Goal: Transaction & Acquisition: Purchase product/service

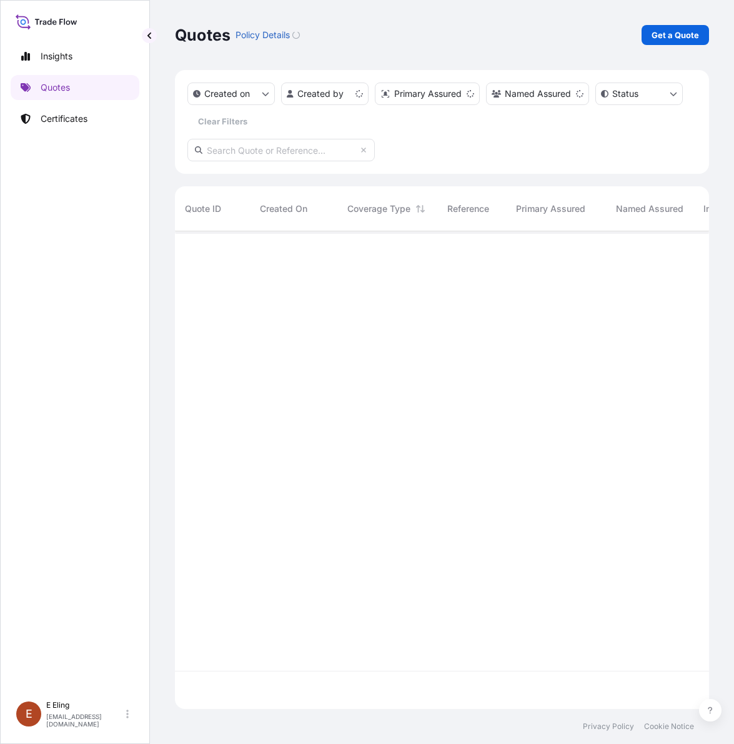
scroll to position [473, 523]
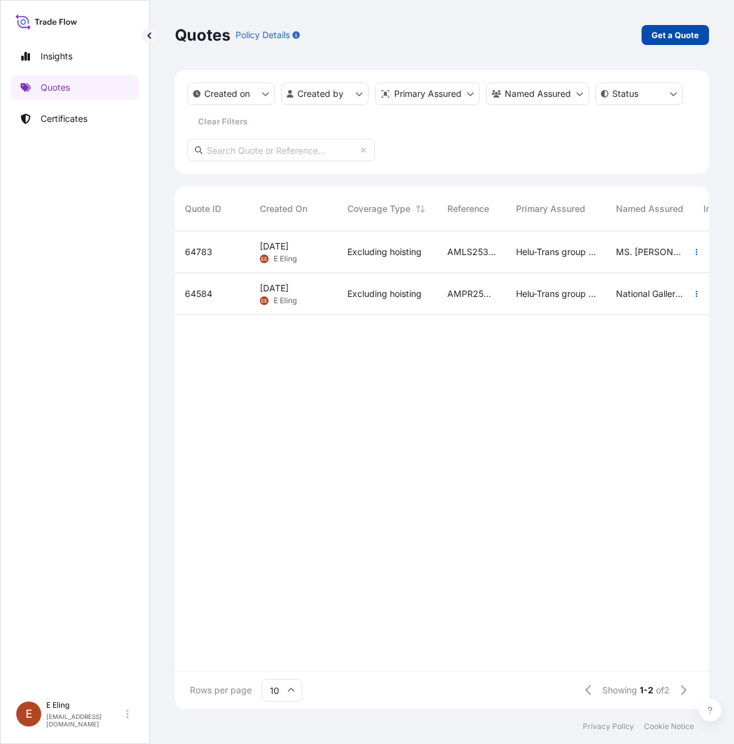
click at [670, 38] on p "Get a Quote" at bounding box center [676, 35] width 48 height 13
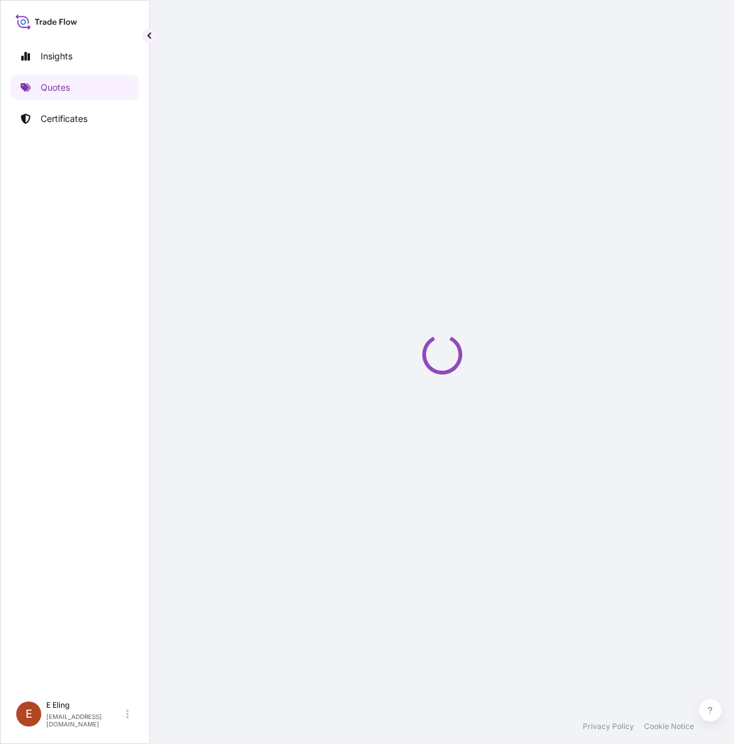
select select "AIR"
select select "27"
select select "Transit"
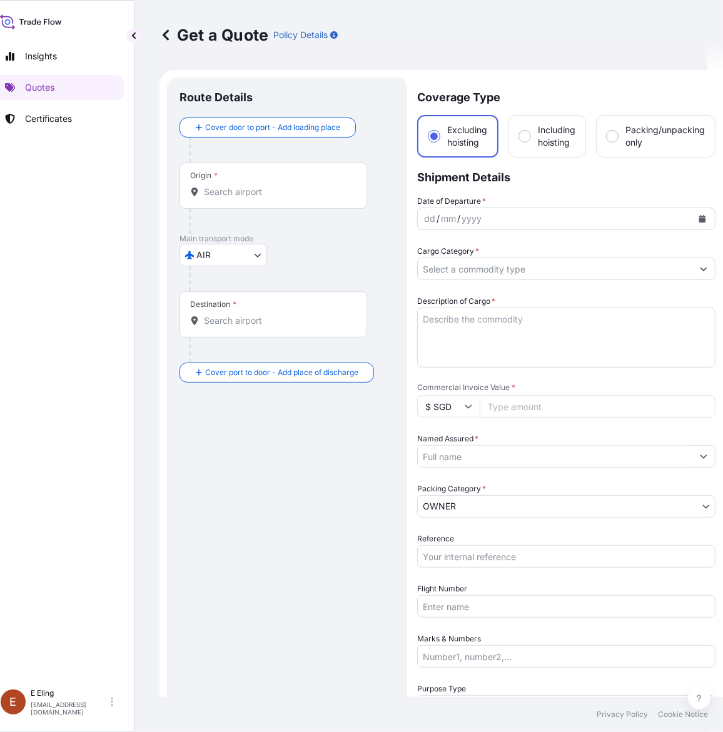
scroll to position [20, 0]
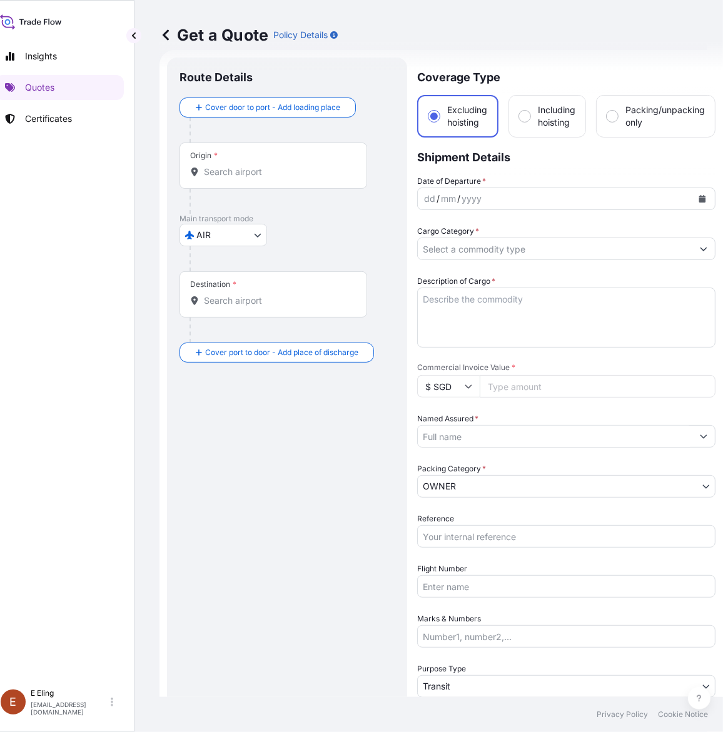
click at [301, 167] on input "Origin *" at bounding box center [278, 172] width 148 height 13
click at [245, 179] on div "Origin *" at bounding box center [273, 166] width 188 height 46
click at [245, 178] on input "Origin * Please select an origin" at bounding box center [278, 172] width 148 height 13
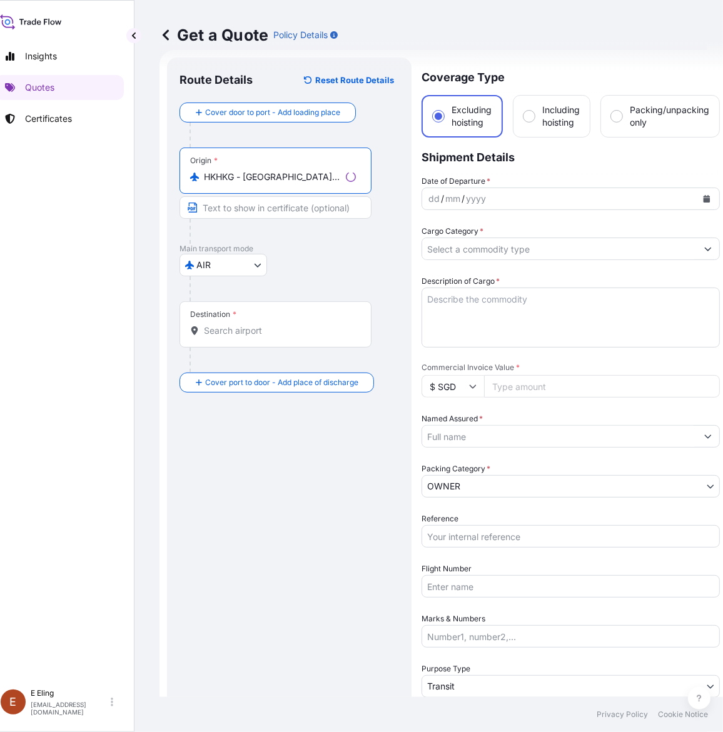
type input "HKHKG - [GEOGRAPHIC_DATA], [GEOGRAPHIC_DATA]"
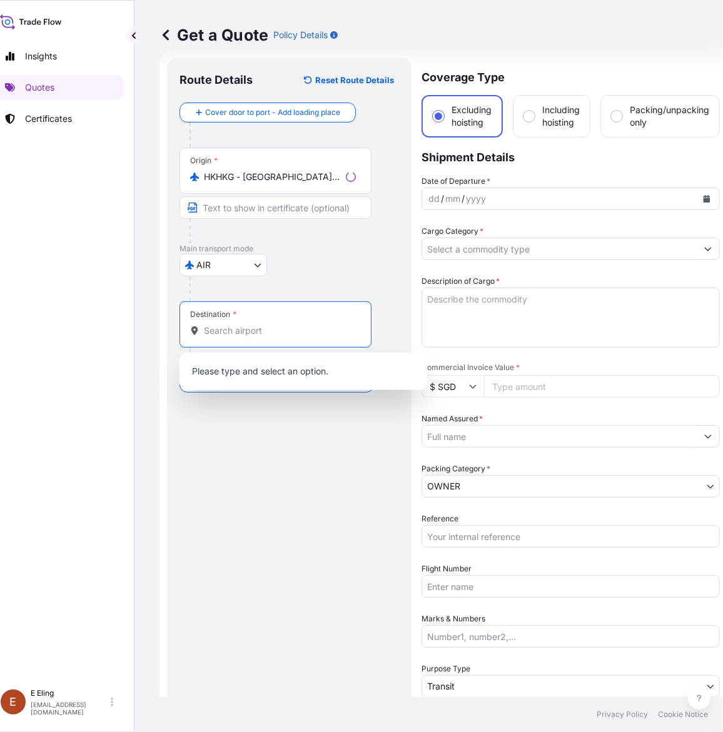
click at [226, 329] on input "Destination *" at bounding box center [280, 330] width 152 height 13
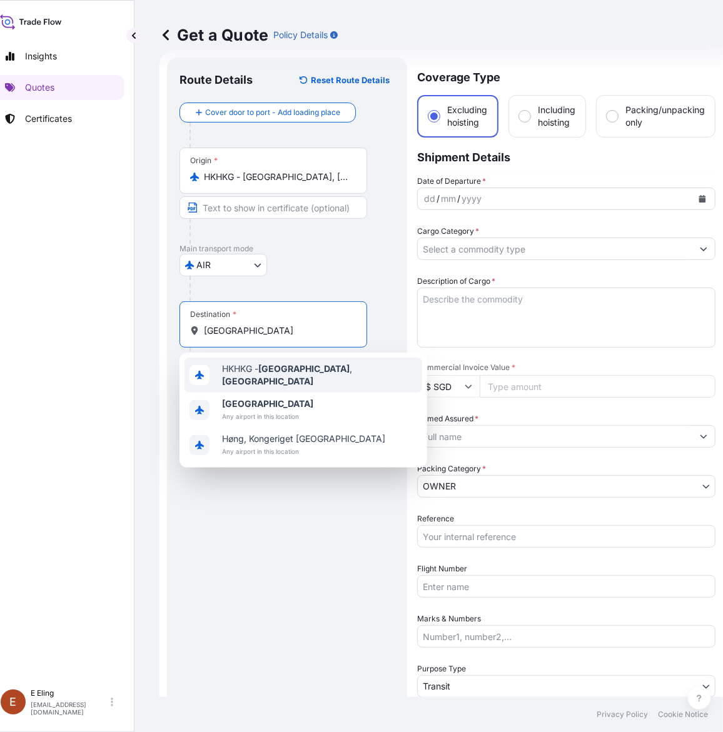
click at [260, 364] on div "HKHKG - [GEOGRAPHIC_DATA] , [GEOGRAPHIC_DATA]" at bounding box center [303, 375] width 238 height 35
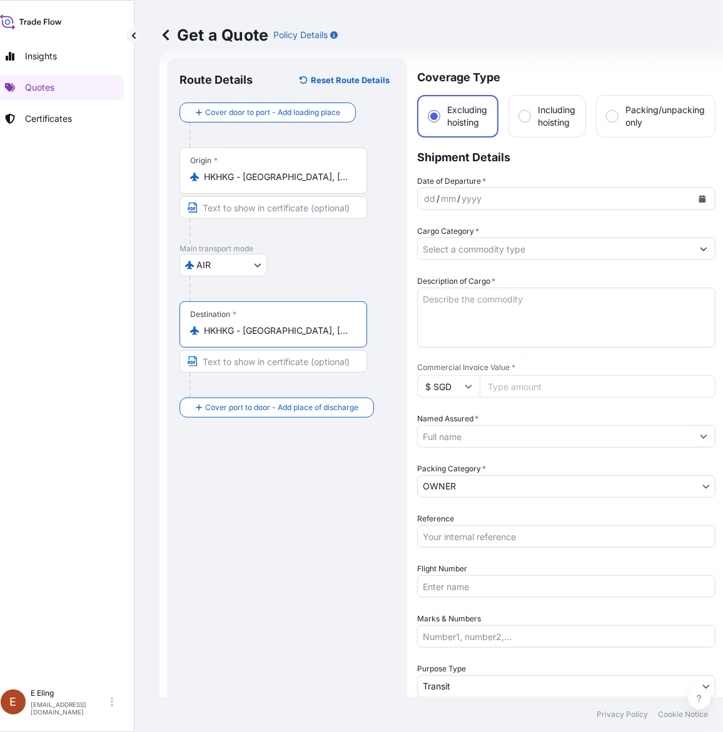
type input "HKHKG - [GEOGRAPHIC_DATA], [GEOGRAPHIC_DATA]"
click at [306, 179] on input "HKHKG - [GEOGRAPHIC_DATA], [GEOGRAPHIC_DATA]" at bounding box center [278, 177] width 148 height 13
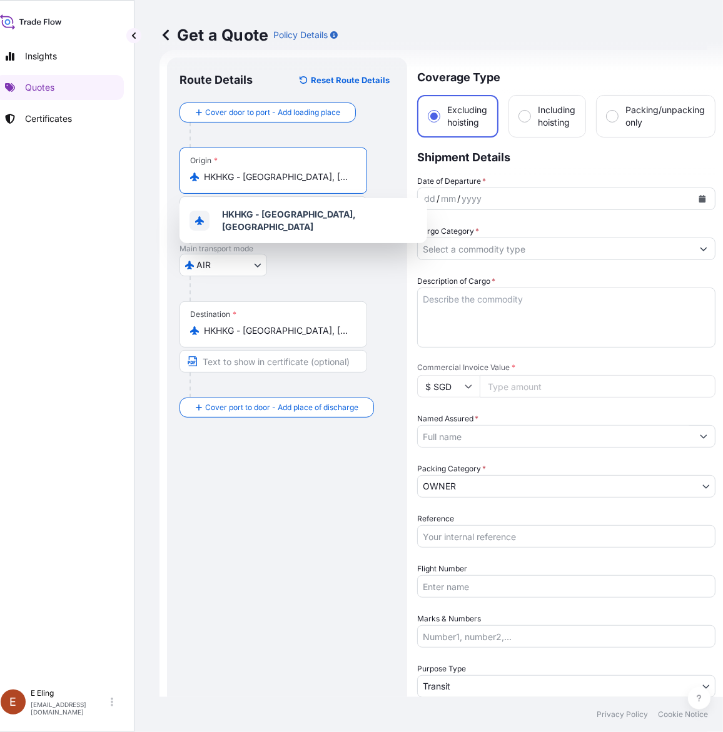
click at [306, 179] on input "HKHKG - [GEOGRAPHIC_DATA], [GEOGRAPHIC_DATA]" at bounding box center [278, 177] width 148 height 13
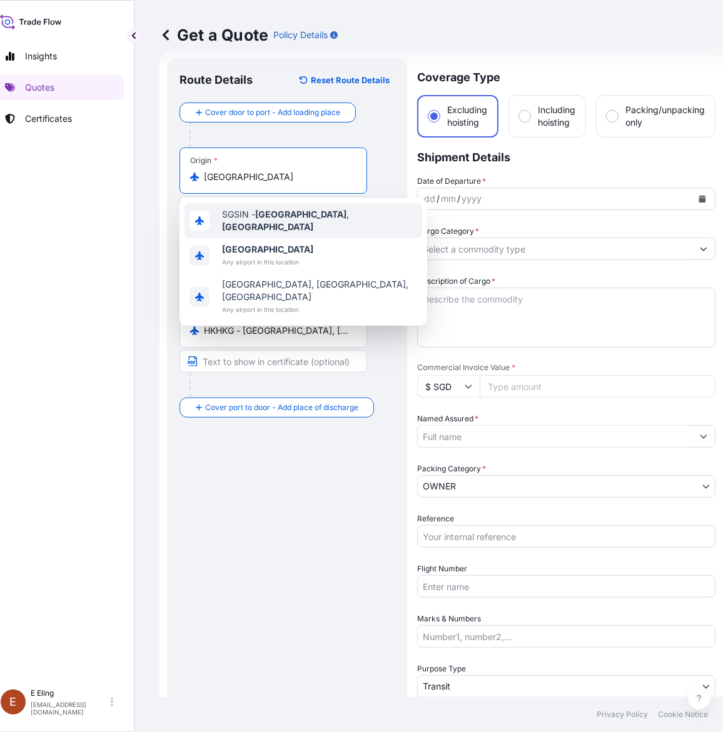
click at [291, 208] on div "SGSIN - [GEOGRAPHIC_DATA] , [GEOGRAPHIC_DATA]" at bounding box center [303, 220] width 238 height 35
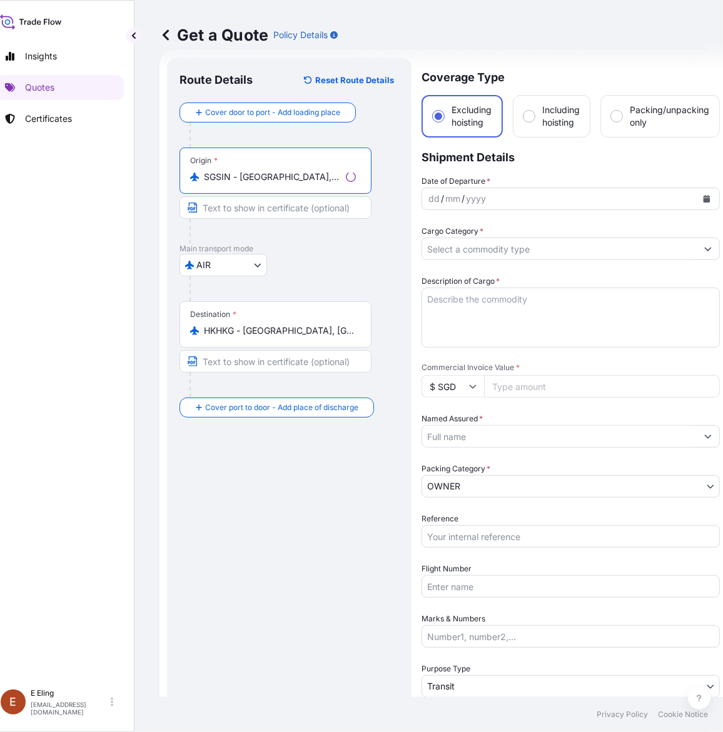
type input "SGSIN - [GEOGRAPHIC_DATA], [GEOGRAPHIC_DATA]"
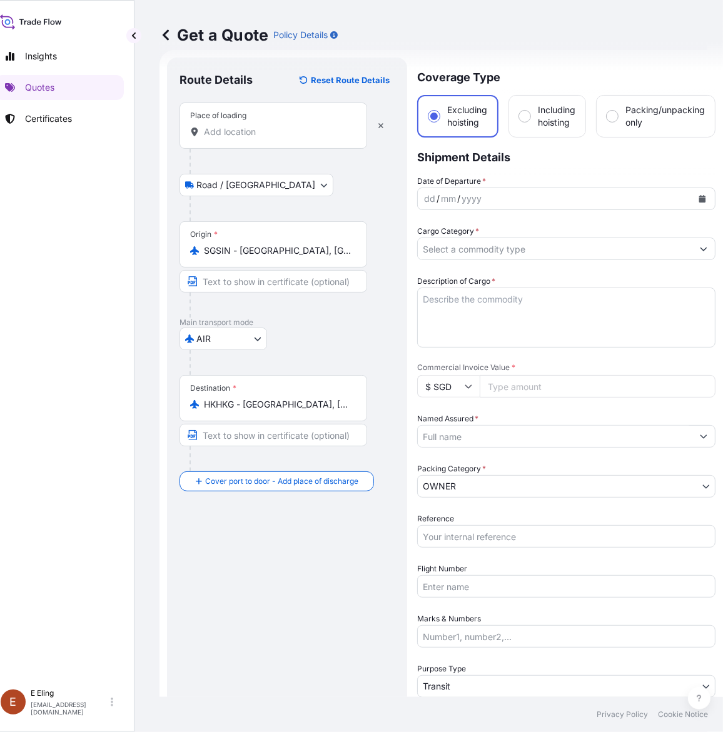
click at [214, 138] on div "Place of loading" at bounding box center [273, 126] width 188 height 46
click at [214, 138] on input "Place of loading" at bounding box center [278, 132] width 148 height 13
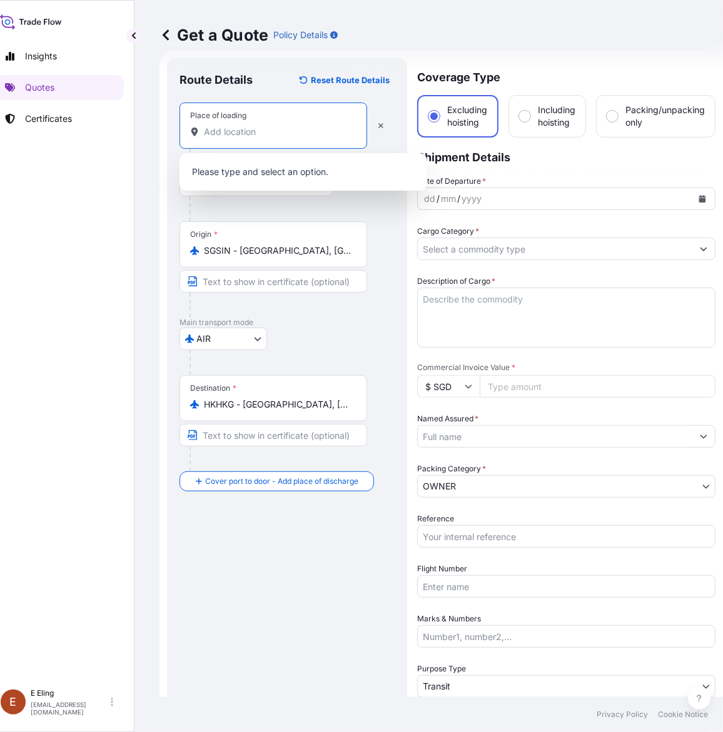
paste input "HELU-TRANS (S) PTE LTD"
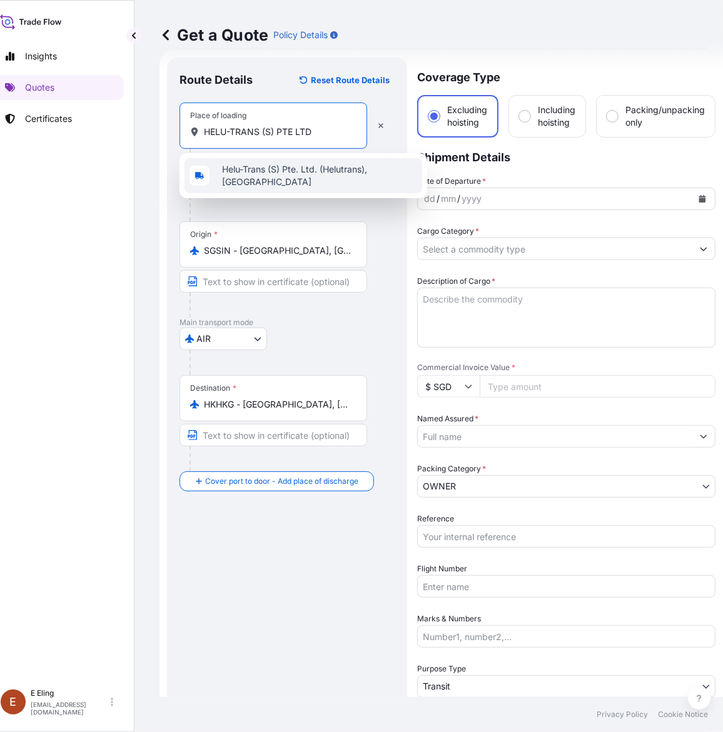
click at [246, 173] on span "Helu-Trans (S) Pte. Ltd. (Helutrans), [GEOGRAPHIC_DATA]" at bounding box center [319, 175] width 195 height 25
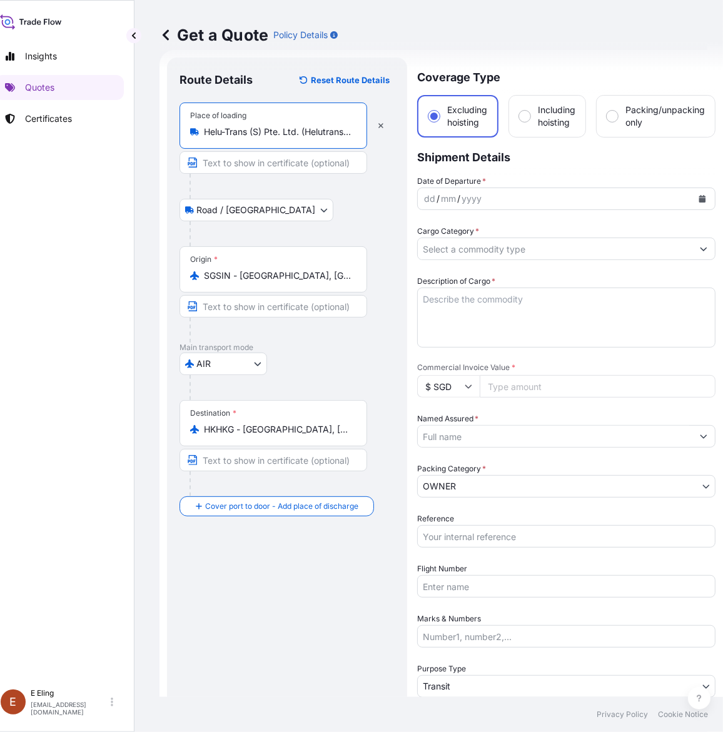
type input "Helu-Trans (S) Pte. Ltd. (Helutrans), [GEOGRAPHIC_DATA]"
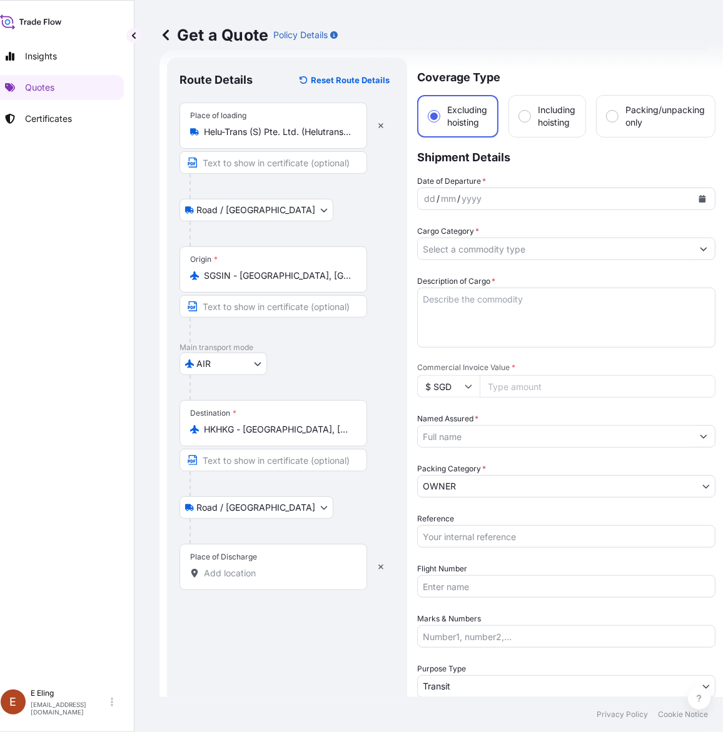
click at [231, 578] on input "Place of Discharge" at bounding box center [278, 573] width 148 height 13
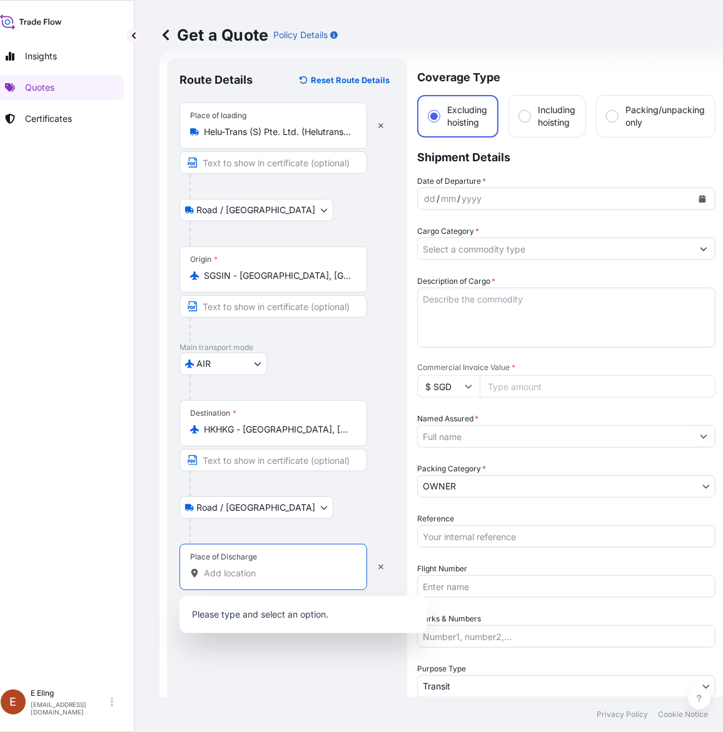
paste input "Helutrans ATL warehouse"
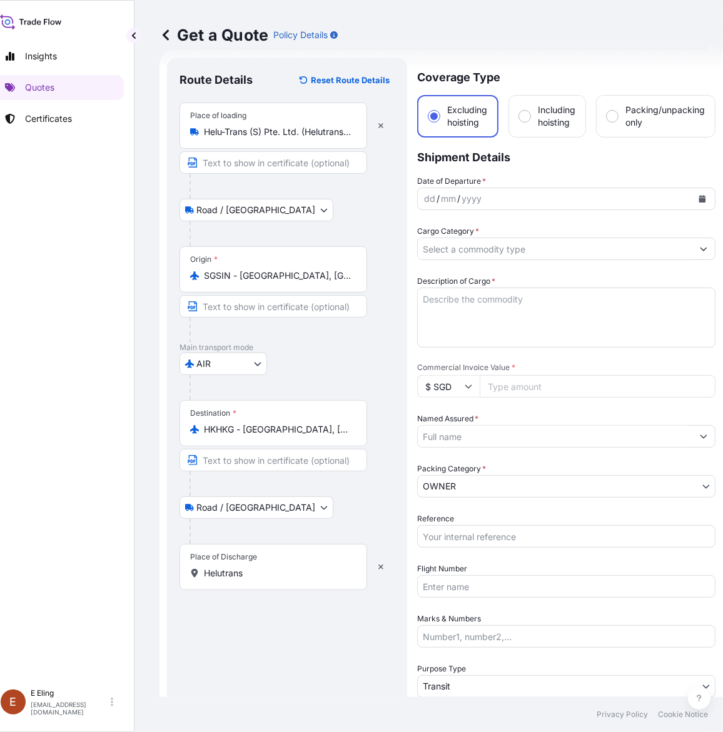
click at [248, 588] on div "Place of Discharge Helutrans" at bounding box center [273, 567] width 188 height 46
click at [248, 579] on input "Helutrans" at bounding box center [278, 573] width 148 height 13
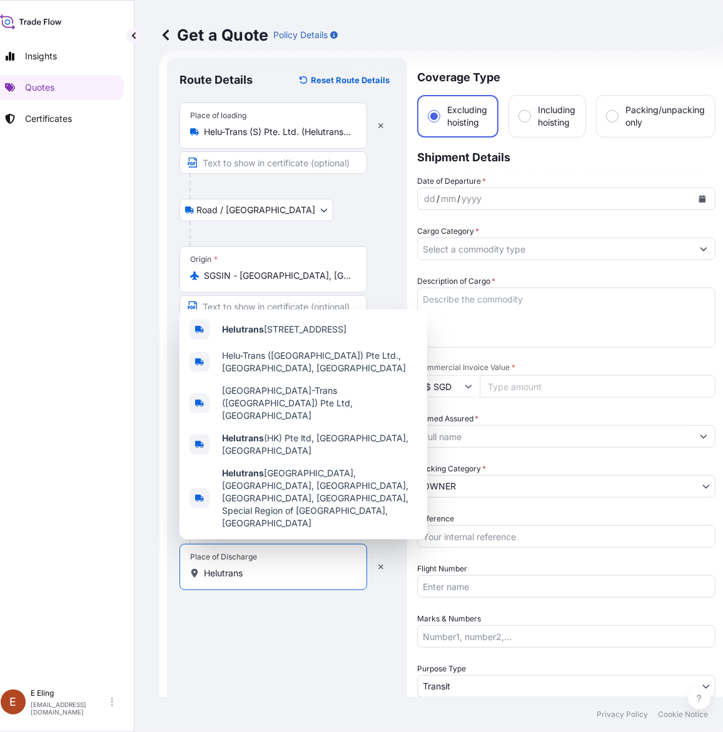
drag, startPoint x: 254, startPoint y: 579, endPoint x: 154, endPoint y: 580, distance: 100.6
click at [154, 580] on div "Get a Quote Policy Details Route Details Reset Route Details Place of loading H…" at bounding box center [440, 348] width 613 height 697
paste input "Gridlines 9009E-9014E, 9/F,"
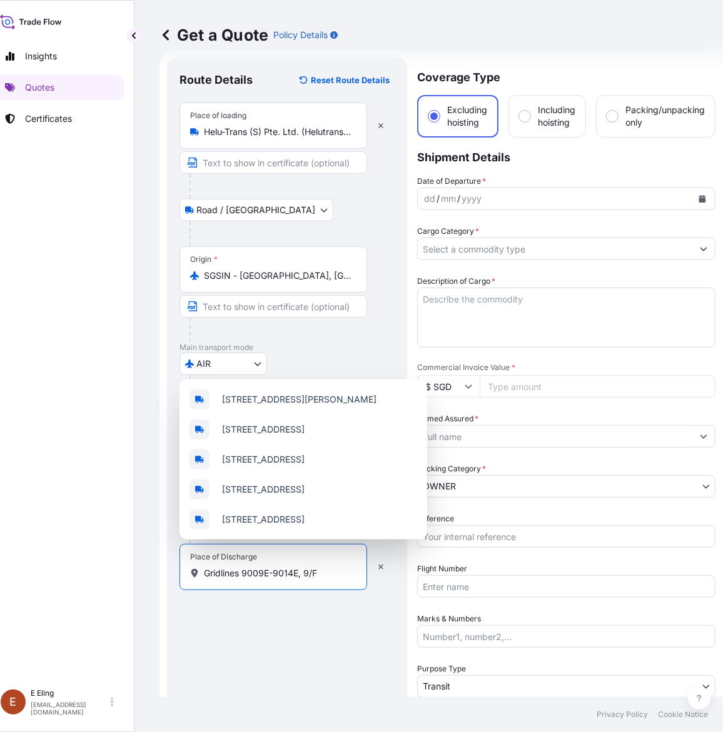
click at [301, 569] on input "Gridlines 9009E-9014E, 9/F" at bounding box center [278, 573] width 148 height 13
paste input ", [STREET_ADDRESS][PERSON_NAME]"
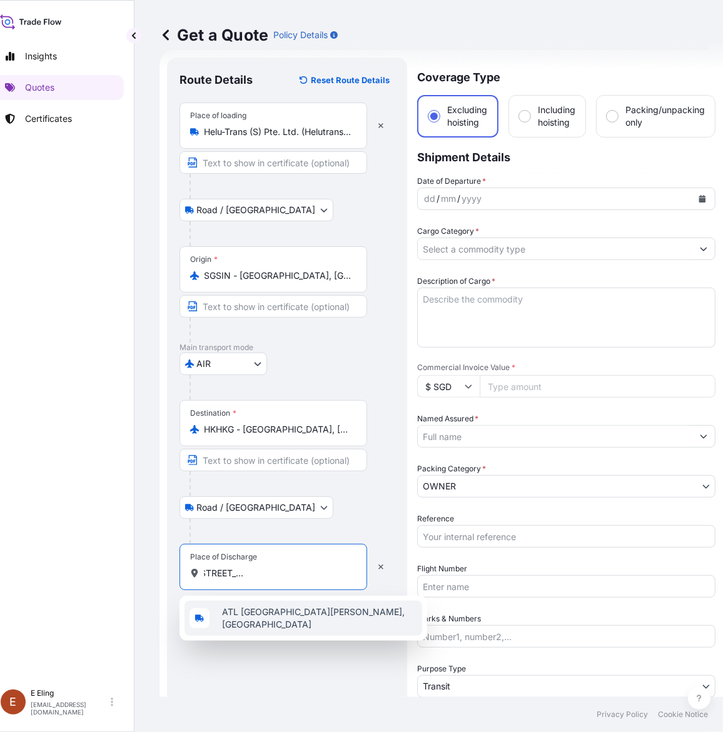
click at [356, 626] on span "ATL [GEOGRAPHIC_DATA][PERSON_NAME], [GEOGRAPHIC_DATA]" at bounding box center [319, 618] width 195 height 25
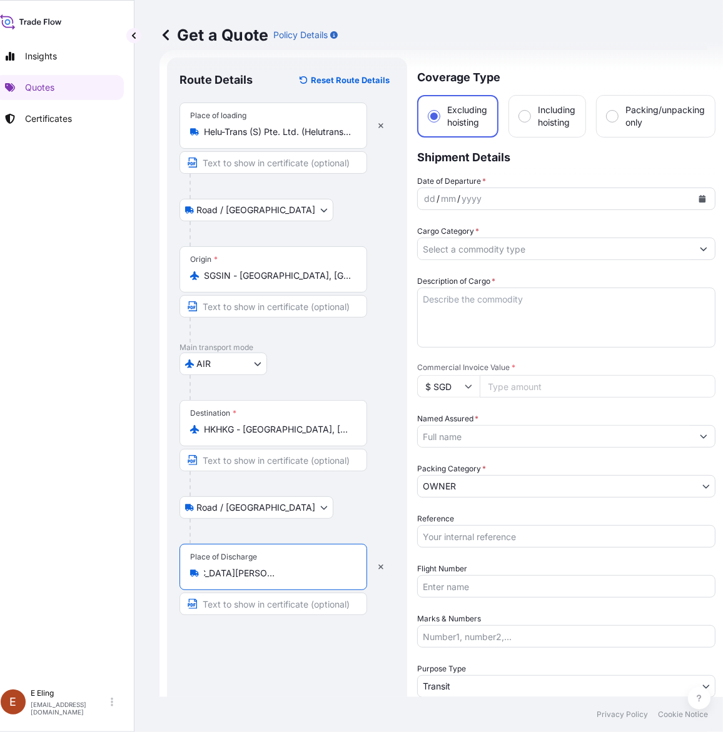
type input "ATL [GEOGRAPHIC_DATA][PERSON_NAME], [GEOGRAPHIC_DATA]"
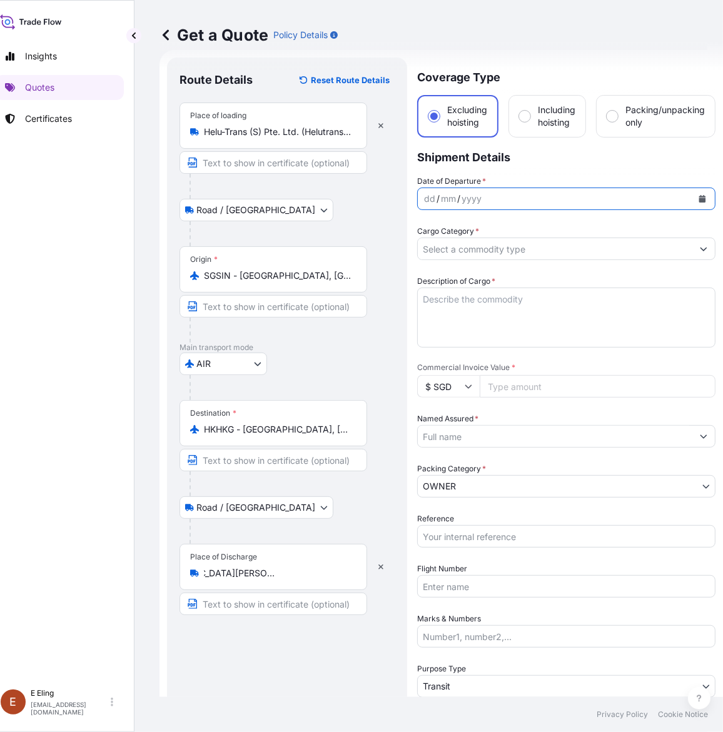
scroll to position [0, 0]
click at [708, 192] on button "Calendar" at bounding box center [702, 199] width 20 height 20
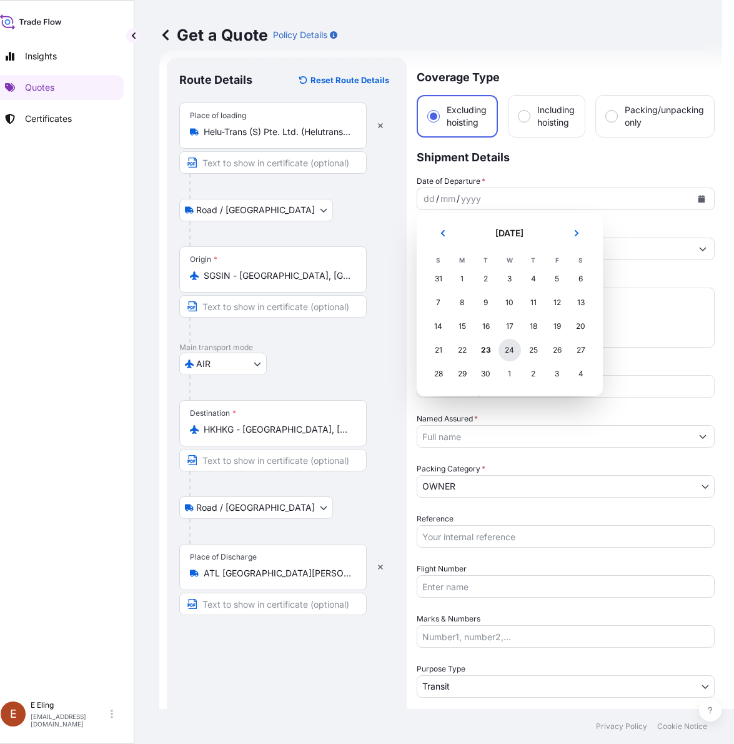
click at [509, 351] on div "24" at bounding box center [510, 350] width 23 height 23
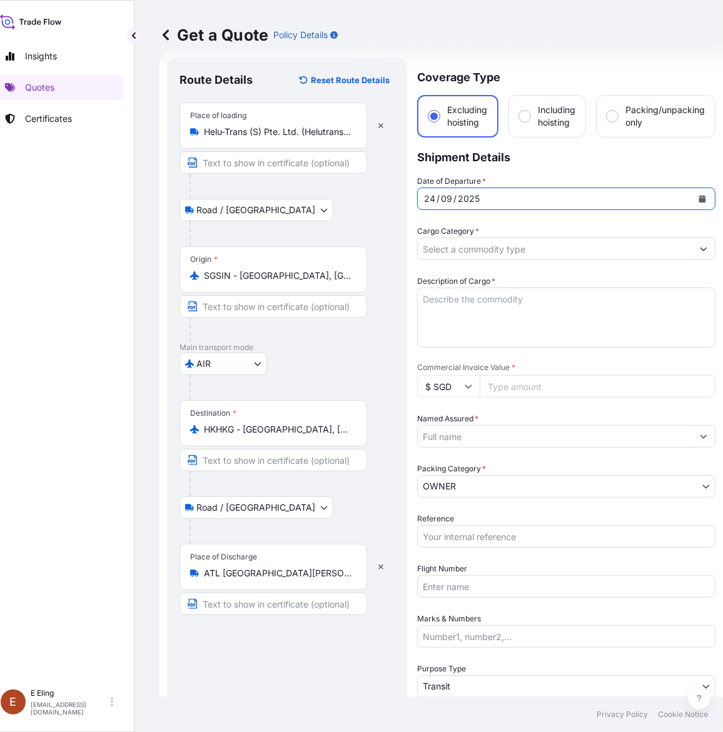
click at [478, 245] on input "Cargo Category *" at bounding box center [555, 249] width 274 height 23
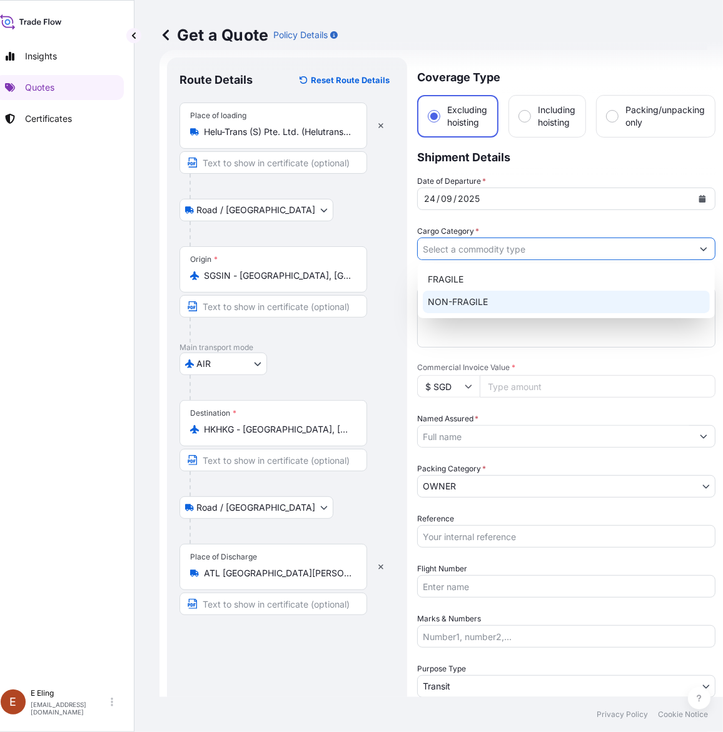
click at [476, 306] on div "NON-FRAGILE" at bounding box center [566, 302] width 287 height 23
type input "NON-FRAGILE"
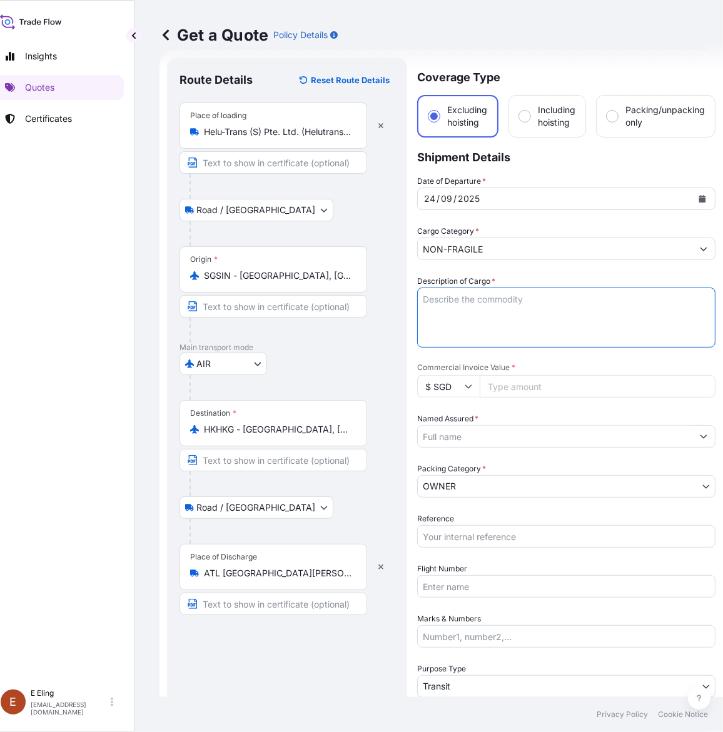
click at [459, 302] on textarea "Description of Cargo *" at bounding box center [566, 318] width 298 height 60
type textarea "t"
type textarea "r"
click at [538, 301] on textarea "Transit via Air from" at bounding box center [566, 318] width 298 height 60
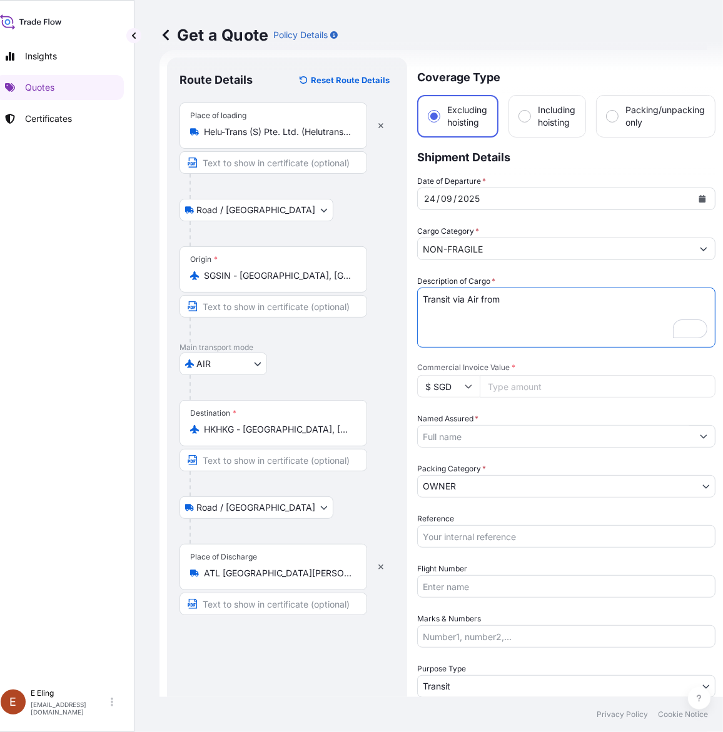
paste textarea "HELU-TRANS (S) PTE LTD"
click at [677, 309] on textarea "Transit via Air from HELU-TRANS (S) PTE LTD to" at bounding box center [566, 318] width 298 height 60
paste textarea "Helutrans ATL warehouse Gridlines 9009E-9014E, 9/F, [STREET_ADDRESS][PERSON_NAM…"
click at [543, 327] on textarea "Transit via Air from HELU-TRANS (S) PTE LTD to Helutrans ATL warehouse Gridline…" at bounding box center [566, 318] width 298 height 60
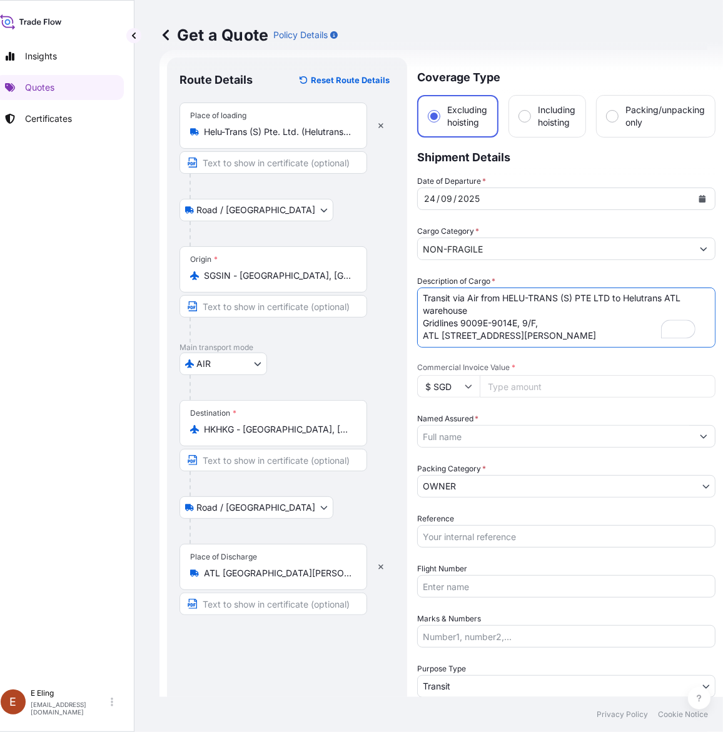
scroll to position [26, 0]
click at [526, 326] on textarea "Transit via Air from HELU-TRANS (S) PTE LTD to Helutrans ATL warehouse Gridline…" at bounding box center [566, 318] width 298 height 60
click at [574, 318] on textarea "Transit via Air from HELU-TRANS (S) PTE LTD to Helutrans ATL warehouse Gridline…" at bounding box center [566, 318] width 298 height 60
click at [576, 311] on textarea "Transit via Air from HELU-TRANS (S) PTE LTD to Helutrans ATL warehouse Gridline…" at bounding box center [566, 318] width 298 height 60
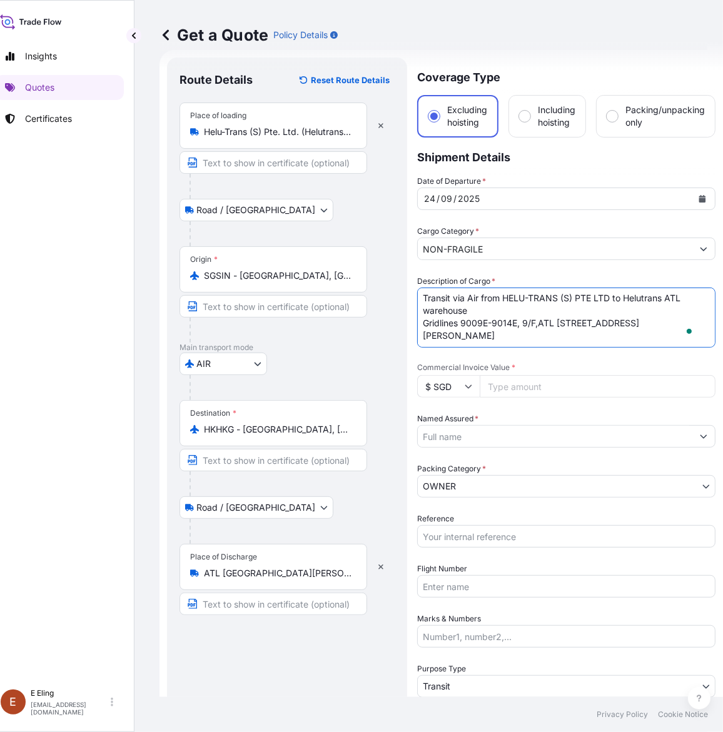
scroll to position [1, 0]
click at [509, 311] on textarea "Transit via Air from HELU-TRANS (S) PTE LTD to Helutrans ATL warehouse Gridline…" at bounding box center [566, 318] width 298 height 60
click at [649, 327] on textarea "Transit via Air from HELU-TRANS (S) PTE LTD to Helutrans ATL warehouse, Gridlin…" at bounding box center [566, 318] width 298 height 60
click at [643, 338] on textarea "Transit via Air from HELU-TRANS (S) PTE LTD to Helutrans ATL warehouse, Gridlin…" at bounding box center [566, 318] width 298 height 60
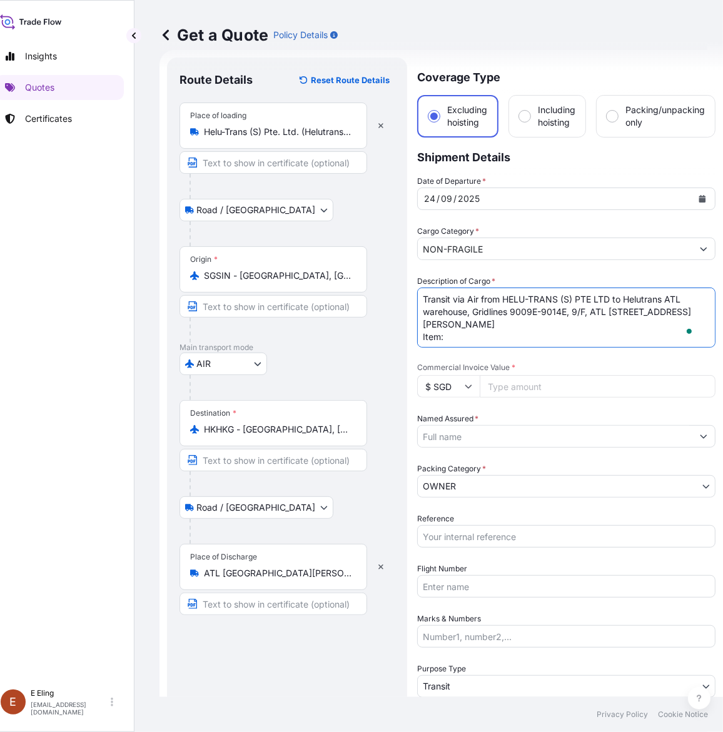
scroll to position [8, 0]
click at [473, 324] on textarea "Transit via Air from HELU-TRANS (S) PTE LTD to Helutrans ATL warehouse, Gridlin…" at bounding box center [566, 318] width 298 height 60
click at [457, 338] on textarea "Transit via Air from HELU-TRANS (S) PTE LTD to Helutrans ATL warehouse, Gridlin…" at bounding box center [566, 318] width 298 height 60
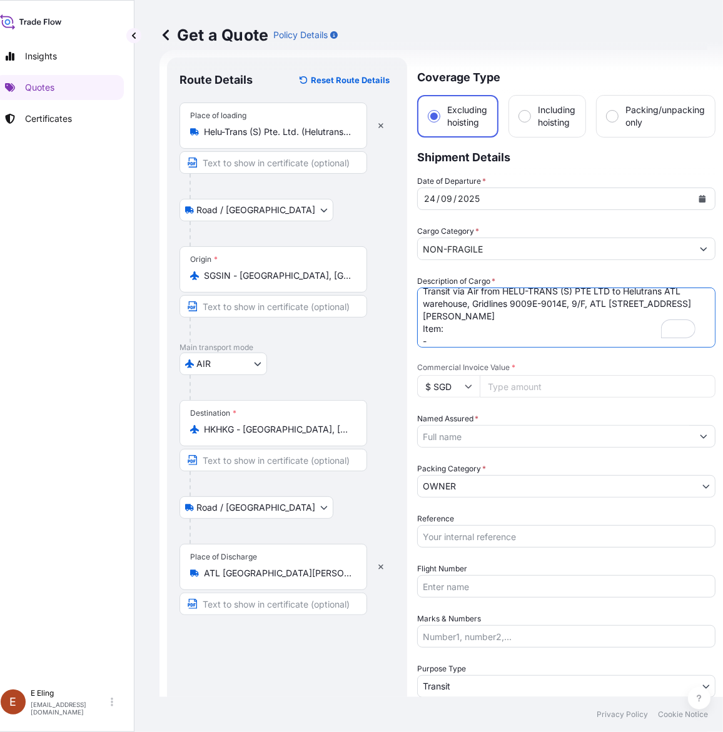
paste textarea "[PERSON_NAME], La danse autour de [PERSON_NAME], oil, tempera and ink on canvas…"
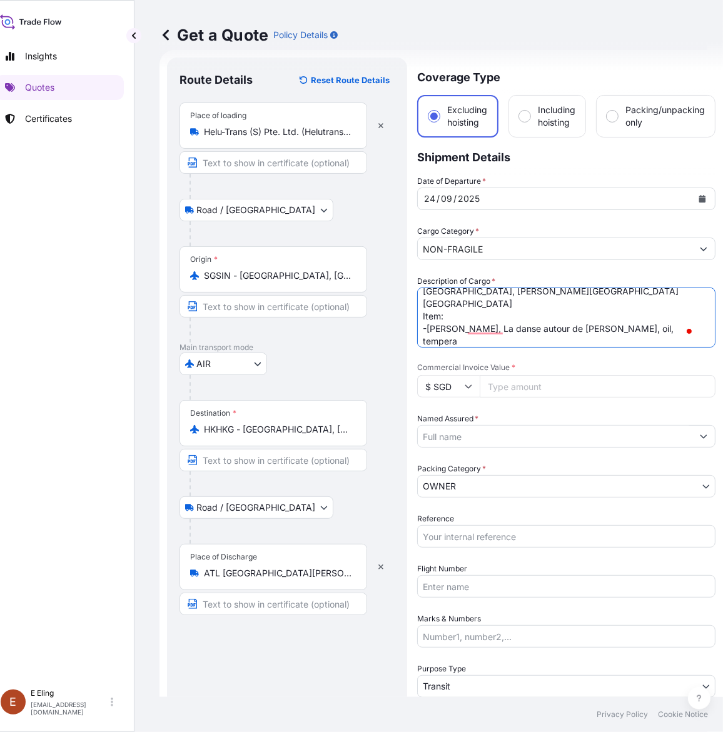
click at [455, 338] on textarea "Transit via Air from HELU-TRANS (S) PTE LTD to Helutrans ATL warehouse, Gridlin…" at bounding box center [566, 318] width 298 height 60
paste textarea "1,250,000.00"
type textarea "Transit via Air from HELU-TRANS (S) PTE LTD to Helutrans ATL warehouse, Gridlin…"
click at [510, 383] on input "Commercial Invoice Value *" at bounding box center [597, 386] width 236 height 23
paste input "1250000.00"
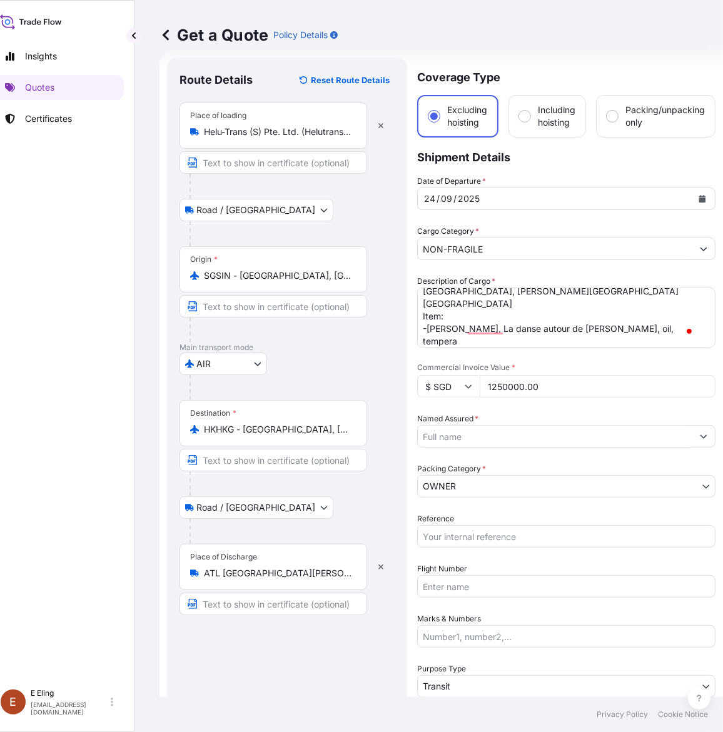
type input "1250000.00"
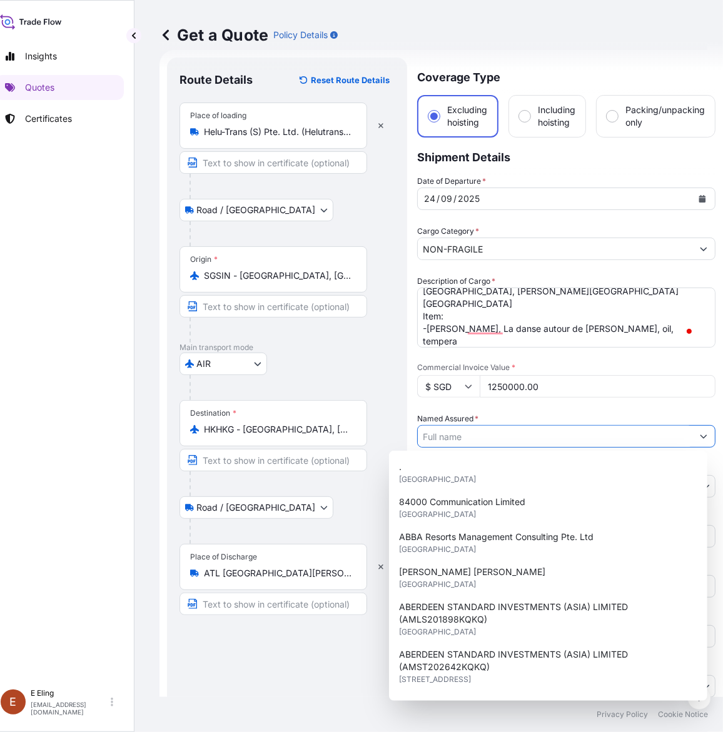
click at [502, 438] on input "Named Assured *" at bounding box center [555, 436] width 274 height 23
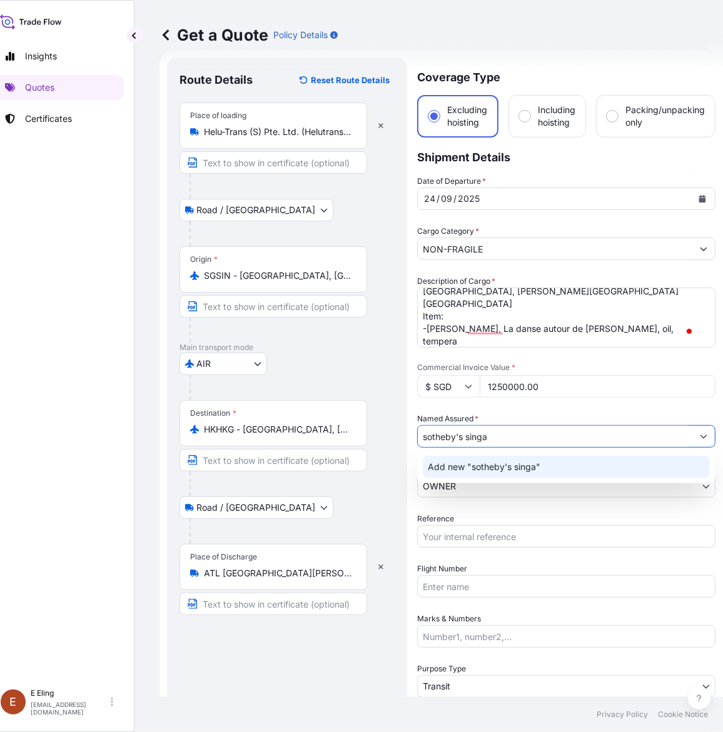
drag, startPoint x: 454, startPoint y: 434, endPoint x: 354, endPoint y: 433, distance: 100.0
click at [354, 433] on form "Route Details Reset Route Details Place of loading Helu-Trans (S) Pte. Ltd. (He…" at bounding box center [440, 449] width 563 height 798
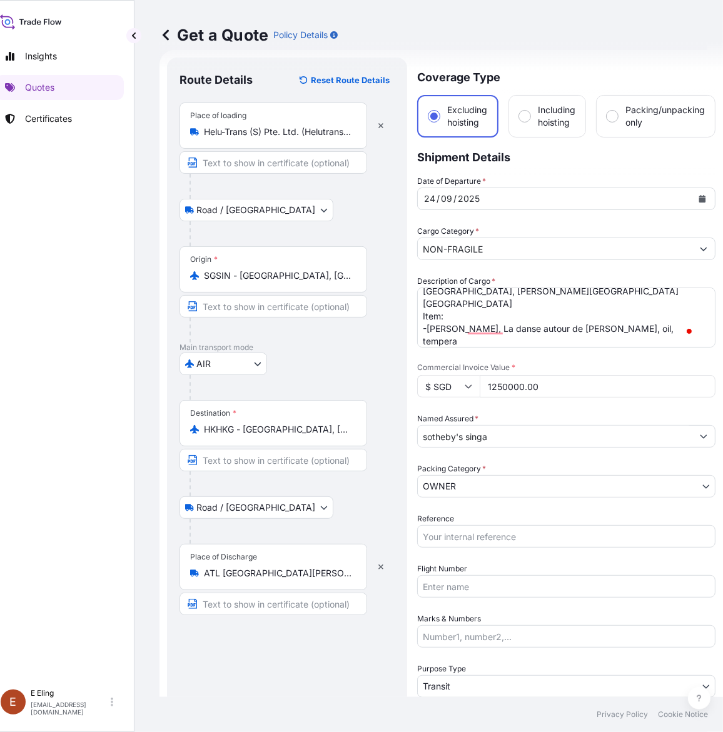
click at [526, 444] on input "sotheby's singa" at bounding box center [555, 436] width 274 height 23
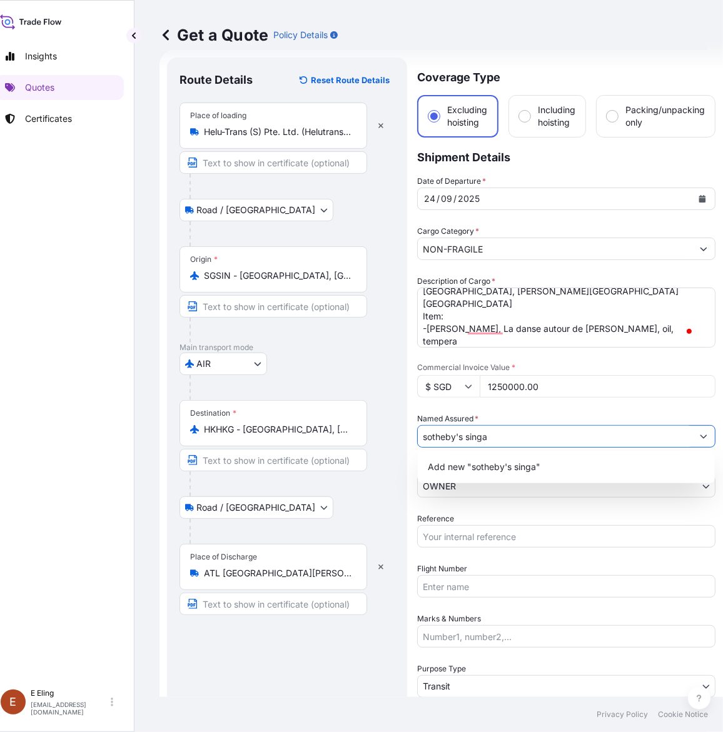
drag, startPoint x: 528, startPoint y: 441, endPoint x: 270, endPoint y: 439, distance: 258.2
click at [270, 439] on form "Route Details Reset Route Details Place of loading Helu-Trans (S) Pte. Ltd. (He…" at bounding box center [440, 449] width 563 height 798
paste input "SOTHEBY'S ([GEOGRAPHIC_DATA]) PTE LTD"
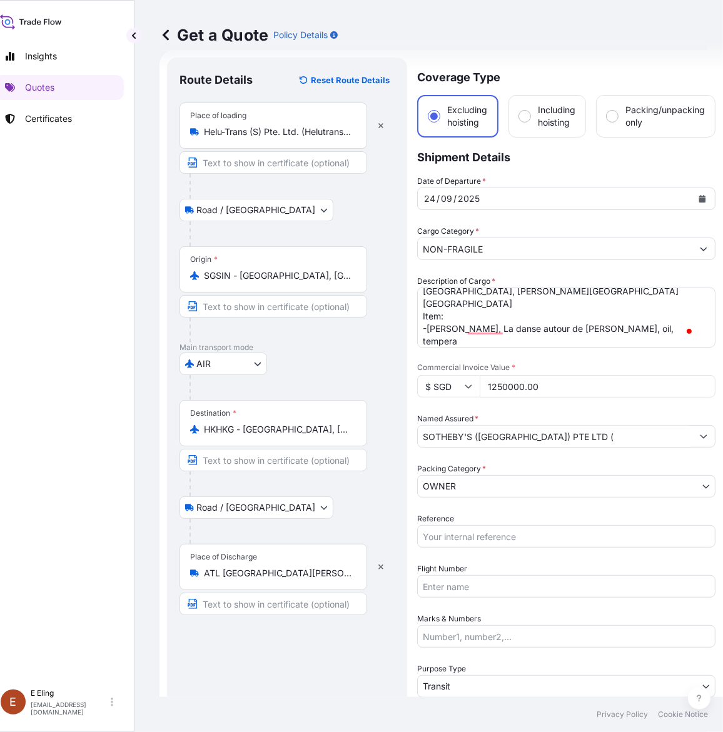
click at [599, 433] on input "SOTHEBY'S ([GEOGRAPHIC_DATA]) PTE LTD (" at bounding box center [555, 436] width 274 height 23
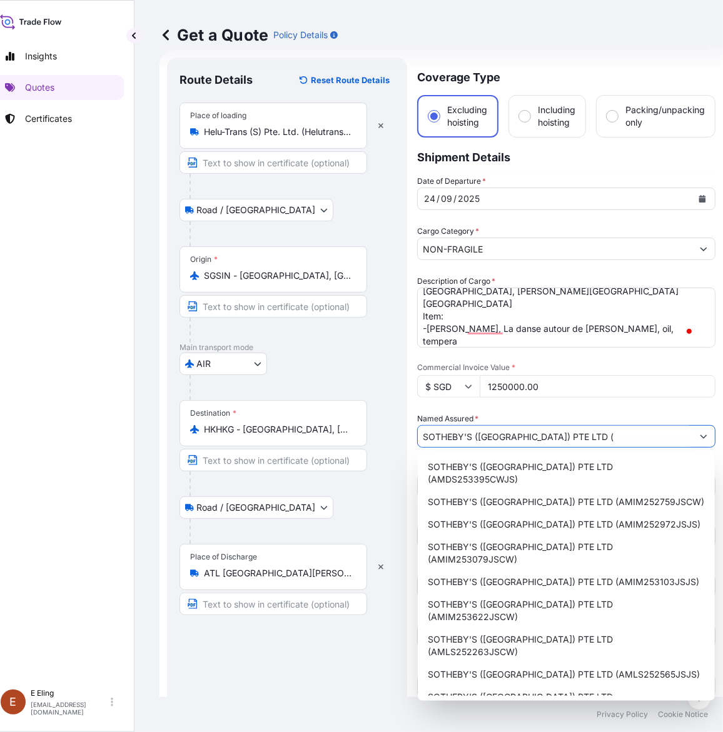
paste input "AMIM253859CWVG"
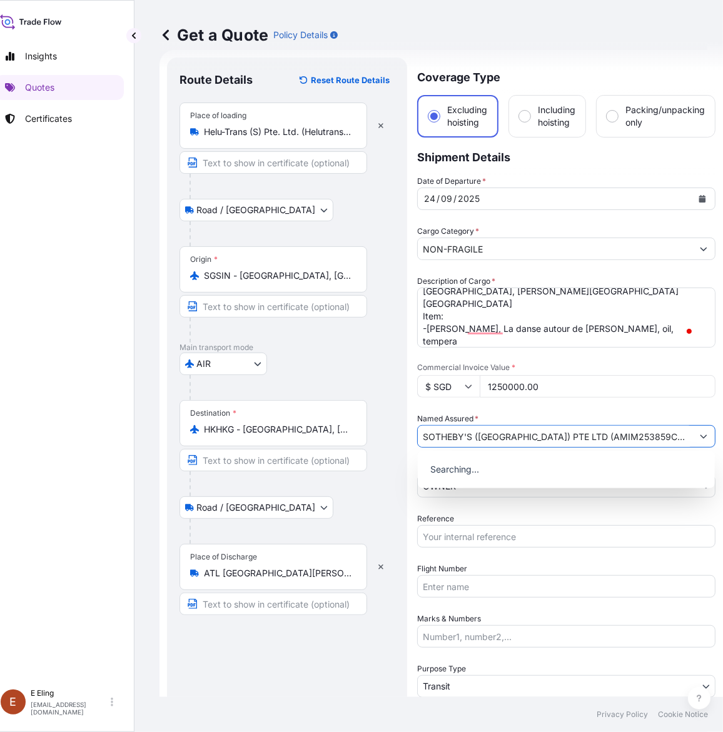
type input "SOTHEBY'S ([GEOGRAPHIC_DATA]) PTE LTD (AMIM253859CWVG)"
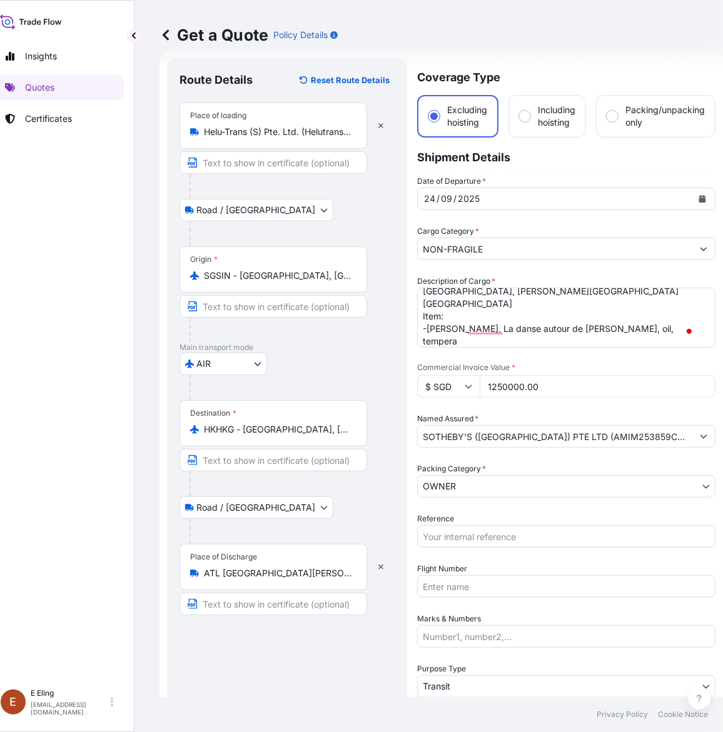
click at [501, 533] on input "Reference" at bounding box center [566, 536] width 298 height 23
click at [486, 538] on input "Reference" at bounding box center [566, 536] width 298 height 23
paste input "AMIM253859CWVG"
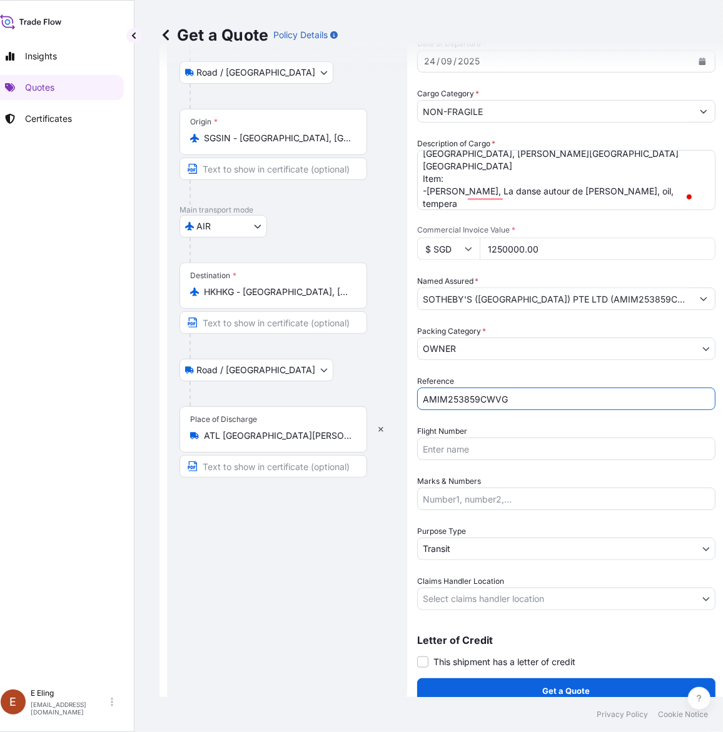
scroll to position [158, 0]
type input "AMIM253859CWVG"
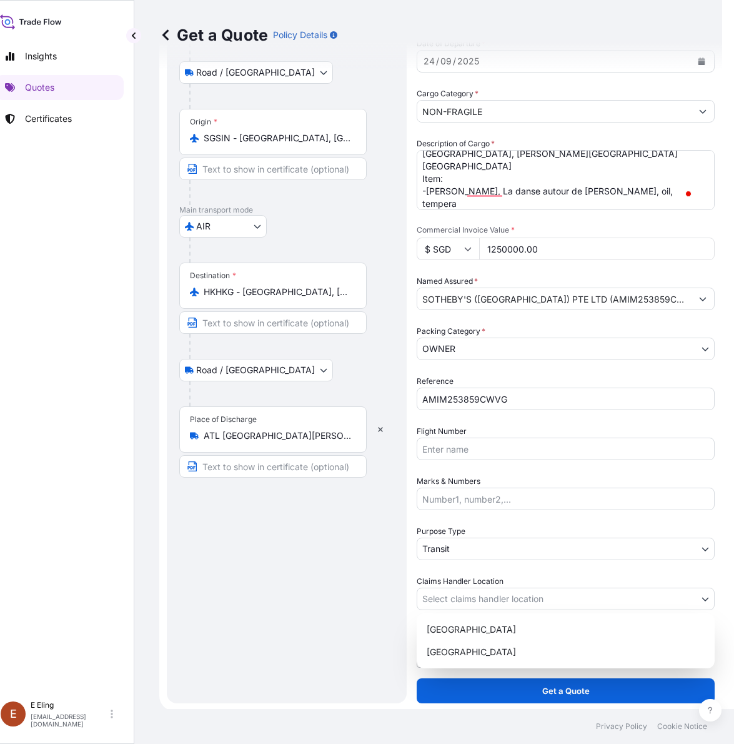
click at [494, 593] on body "Insights Quotes Certificates [PERSON_NAME] [EMAIL_ADDRESS][DOMAIN_NAME] Get a Q…" at bounding box center [345, 372] width 723 height 744
click at [482, 643] on div "[GEOGRAPHIC_DATA]" at bounding box center [566, 652] width 288 height 23
select select "[GEOGRAPHIC_DATA]"
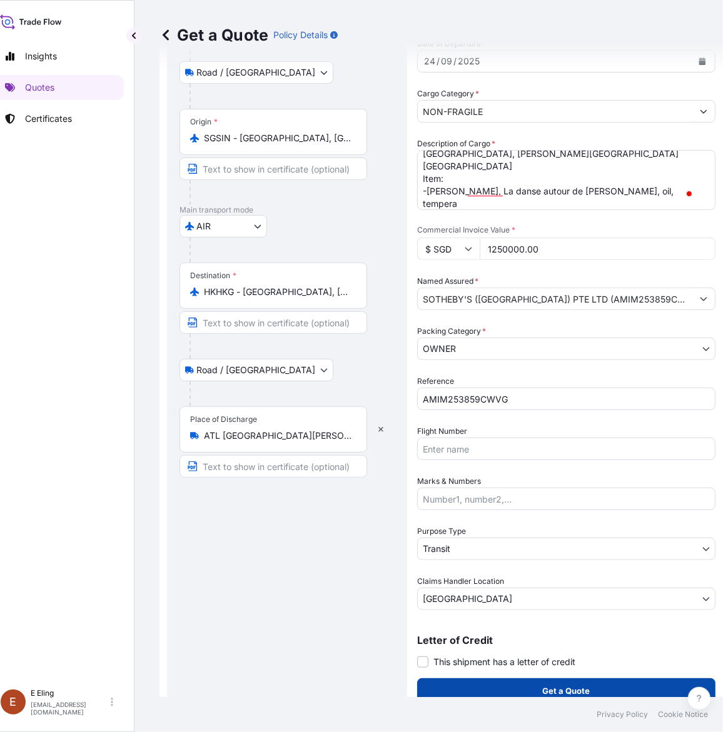
click at [541, 683] on button "Get a Quote" at bounding box center [566, 690] width 298 height 25
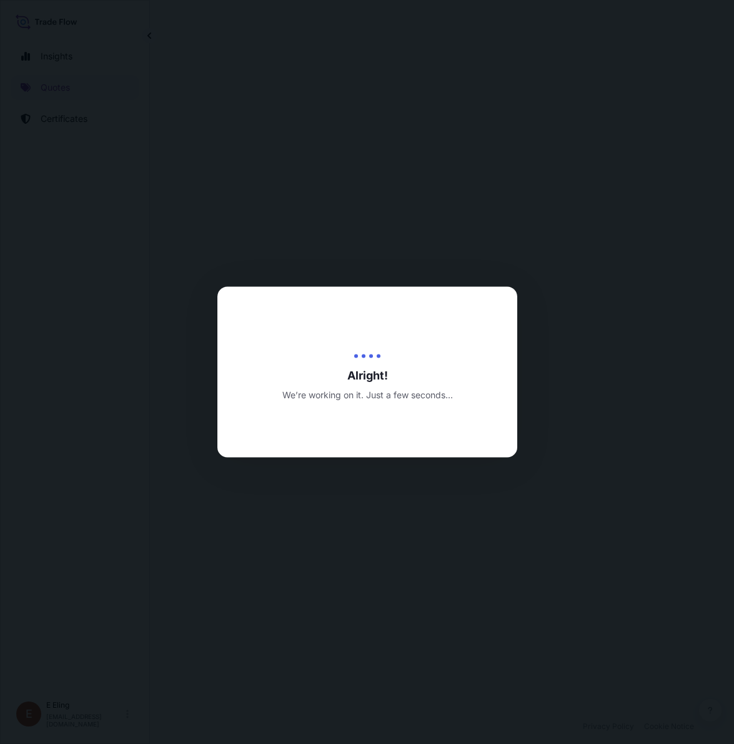
select select "Road / [GEOGRAPHIC_DATA]"
select select "AIR"
select select "Road / [GEOGRAPHIC_DATA]"
select select "Transit"
select select "[GEOGRAPHIC_DATA]"
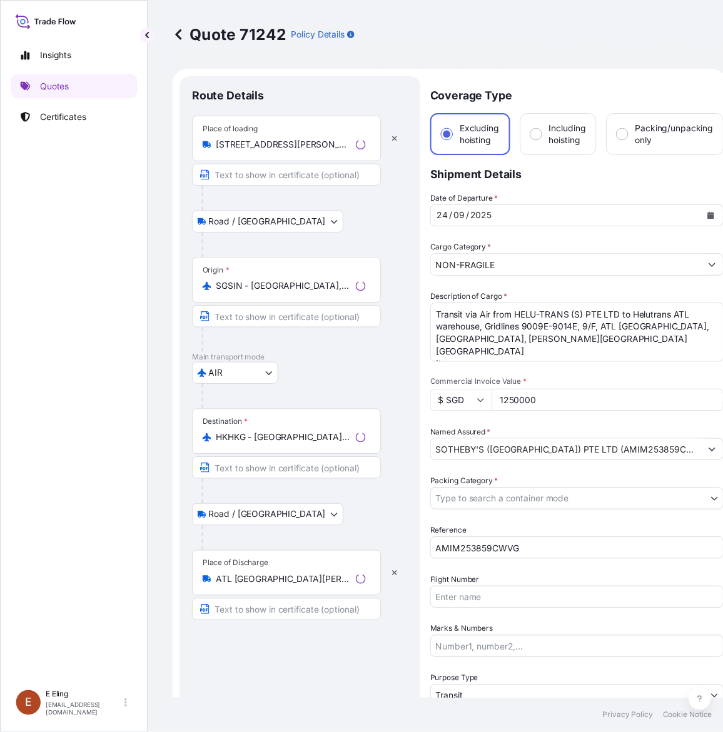
scroll to position [0, 16]
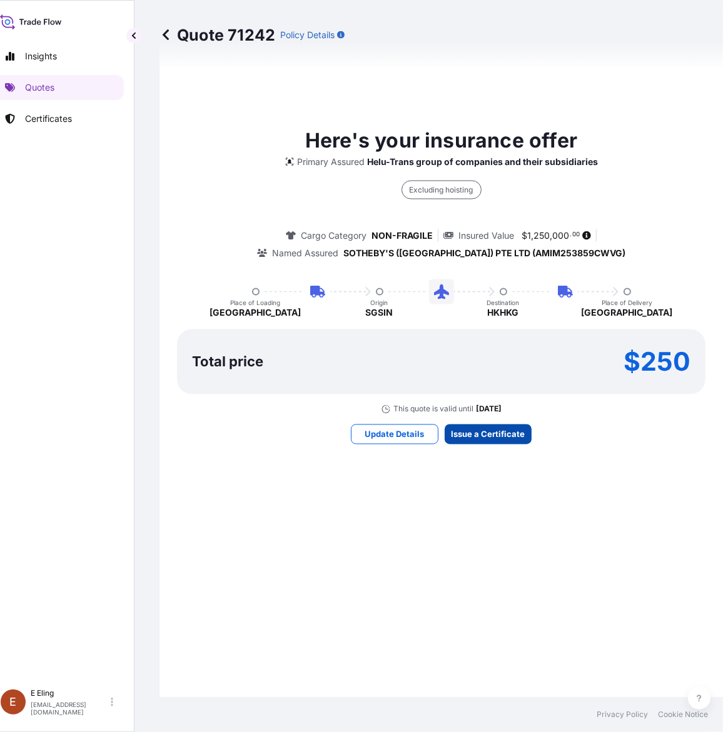
click at [573, 285] on div "Here's your insurance offer Primary Assured Helu-Trans group of companies and t…" at bounding box center [441, 284] width 528 height 1117
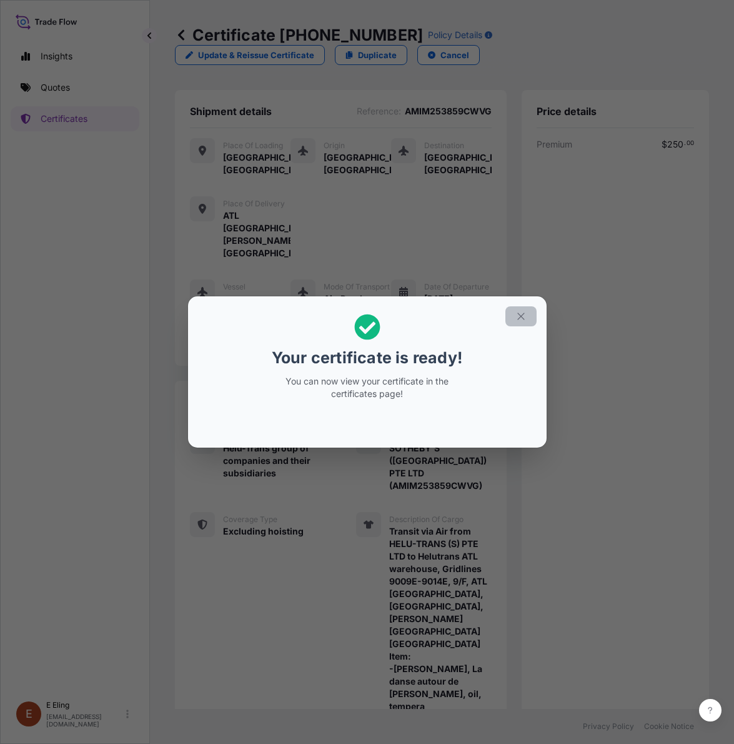
click at [514, 314] on button "button" at bounding box center [521, 316] width 31 height 20
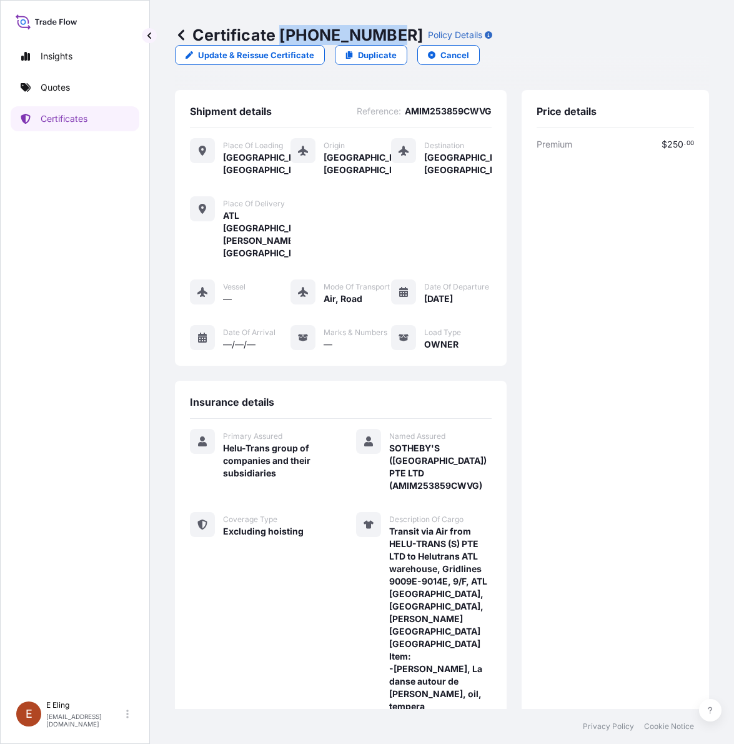
copy p "[PHONE_NUMBER]"
drag, startPoint x: 281, startPoint y: 36, endPoint x: 389, endPoint y: 36, distance: 108.1
click at [389, 36] on p "Certificate [PHONE_NUMBER]" at bounding box center [299, 35] width 248 height 20
copy span "SOTHEBY'S ([GEOGRAPHIC_DATA]) PTE LTD (AMIM253859CWVG)"
drag, startPoint x: 380, startPoint y: 455, endPoint x: 491, endPoint y: 480, distance: 113.4
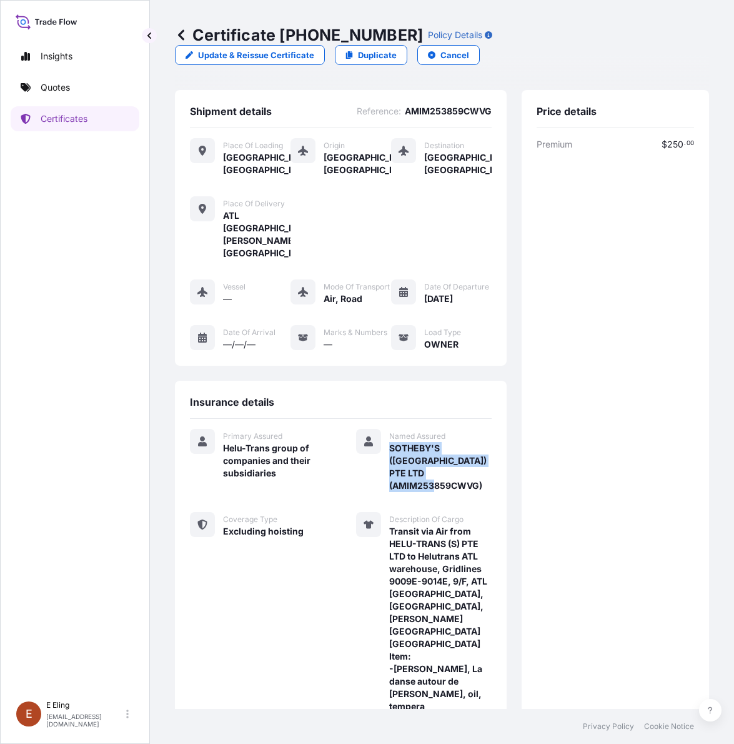
click at [491, 480] on div "Insurance details Primary Assured Helu-Trans group of companies and their subsi…" at bounding box center [341, 596] width 332 height 430
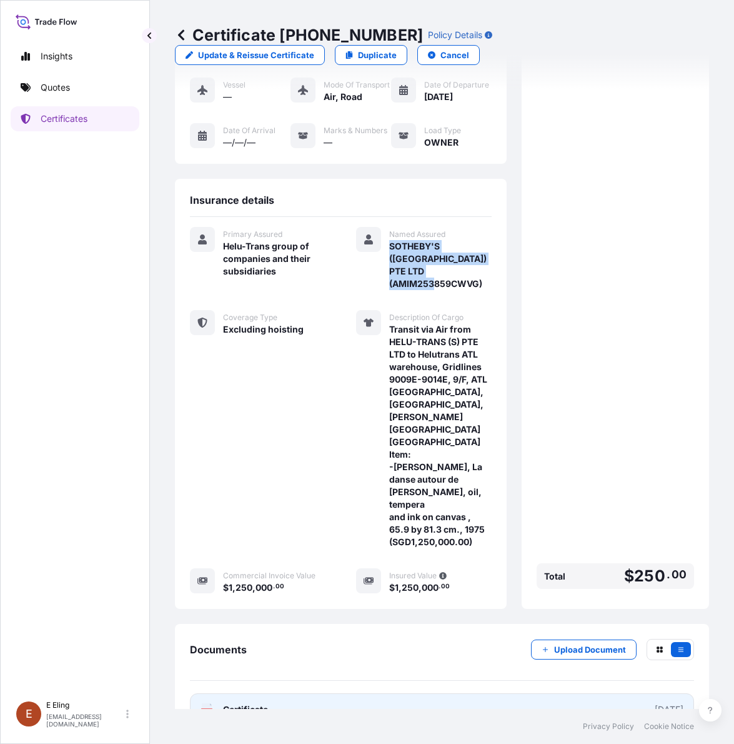
click at [441, 693] on link "PDF Certificate [DATE]" at bounding box center [442, 709] width 504 height 33
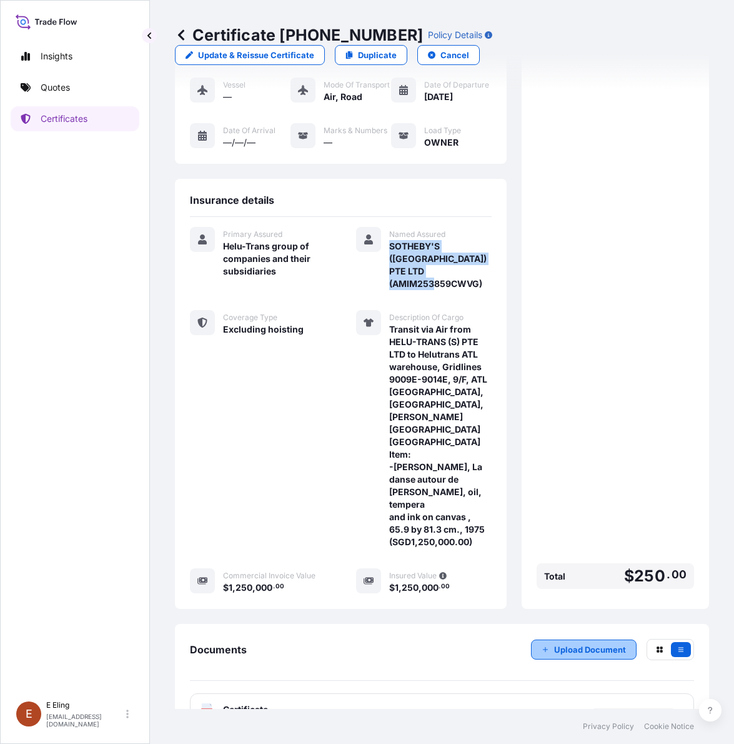
click at [566, 643] on p "Upload Document" at bounding box center [590, 649] width 72 height 13
click at [561, 643] on p "Upload Document" at bounding box center [590, 649] width 72 height 13
click at [399, 646] on div "Documents Upload Document Invalid file type." at bounding box center [442, 660] width 504 height 42
click at [539, 639] on button "Upload Document" at bounding box center [584, 649] width 106 height 20
click at [591, 643] on p "Upload Document" at bounding box center [590, 649] width 72 height 13
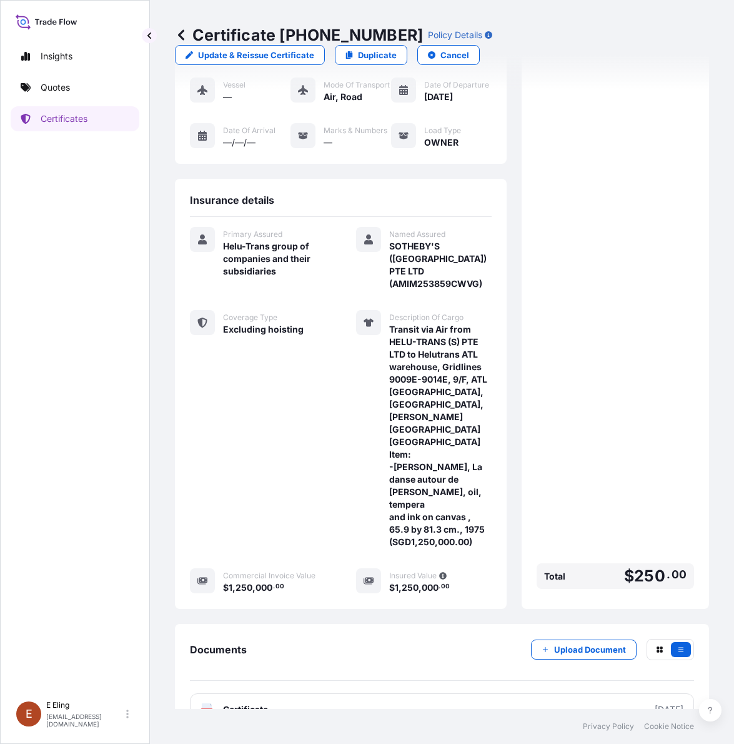
scroll to position [242, 0]
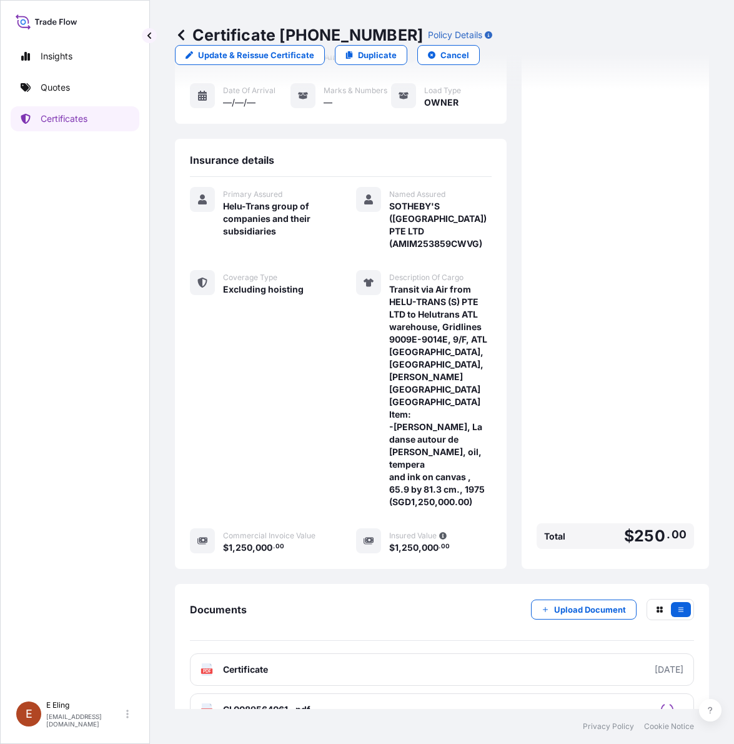
click at [394, 599] on div "Documents Upload Document" at bounding box center [442, 620] width 504 height 42
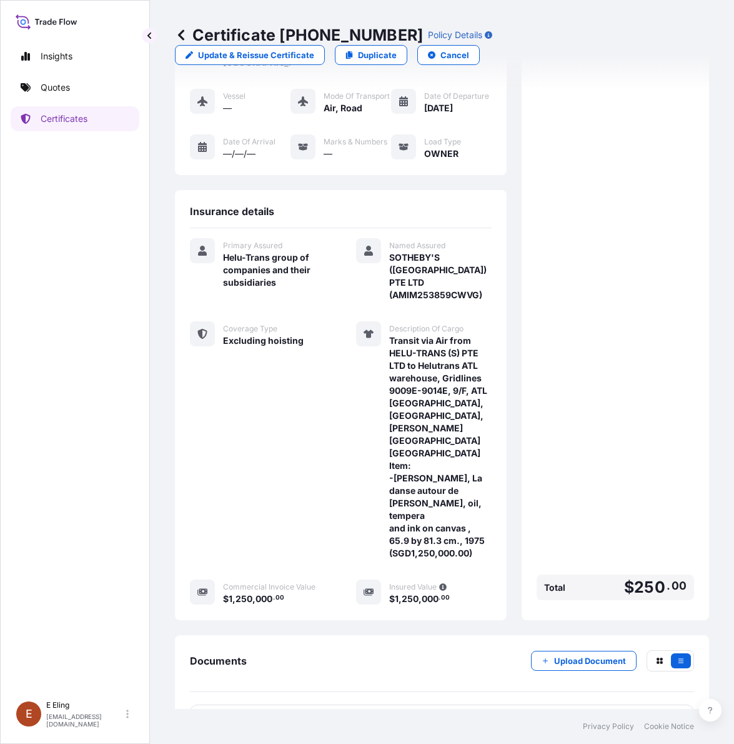
scroll to position [164, 0]
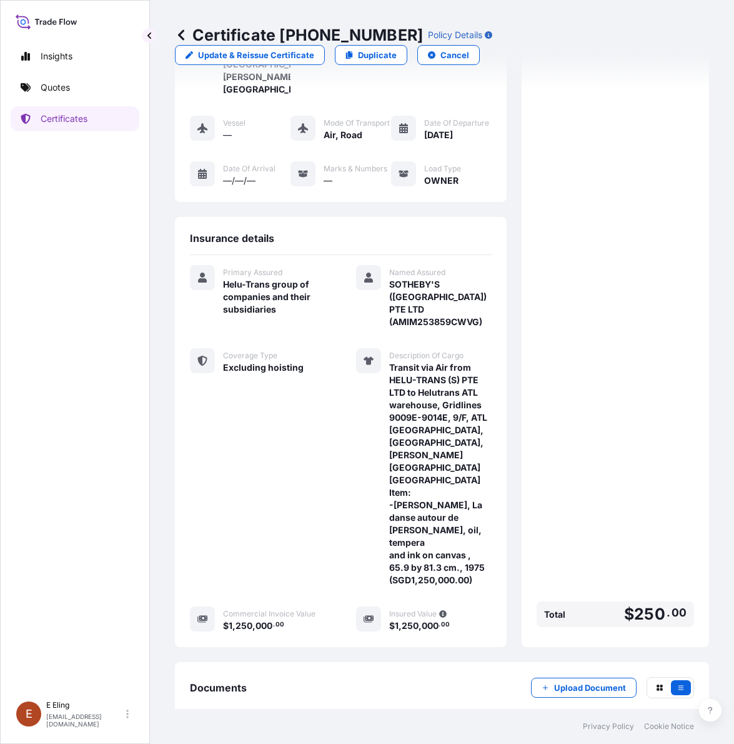
click at [651, 502] on div "Premium $ 250 . 00 Total $ 250 . 00" at bounding box center [616, 303] width 158 height 658
click at [560, 508] on div "Premium $ 250 . 00 Total $ 250 . 00" at bounding box center [616, 303] width 158 height 658
click at [60, 91] on p "Quotes" at bounding box center [55, 87] width 29 height 13
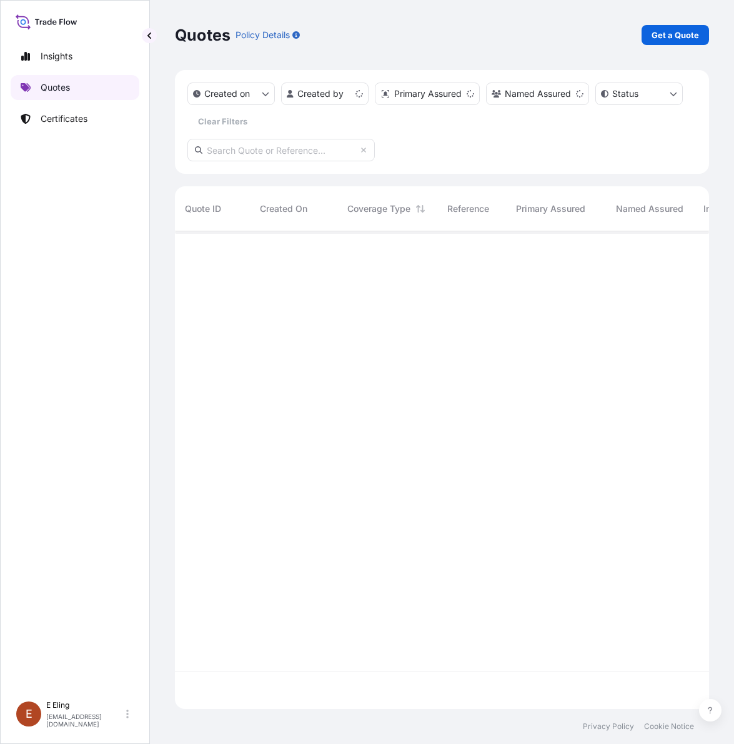
scroll to position [473, 523]
click at [667, 41] on link "Get a Quote" at bounding box center [676, 35] width 68 height 20
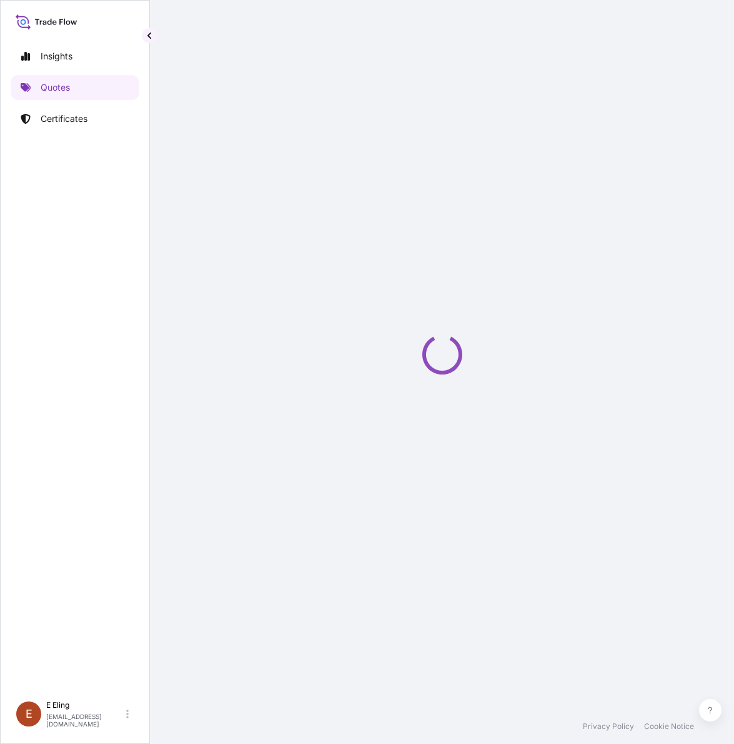
select select "AIR"
select select "27"
select select "Transit"
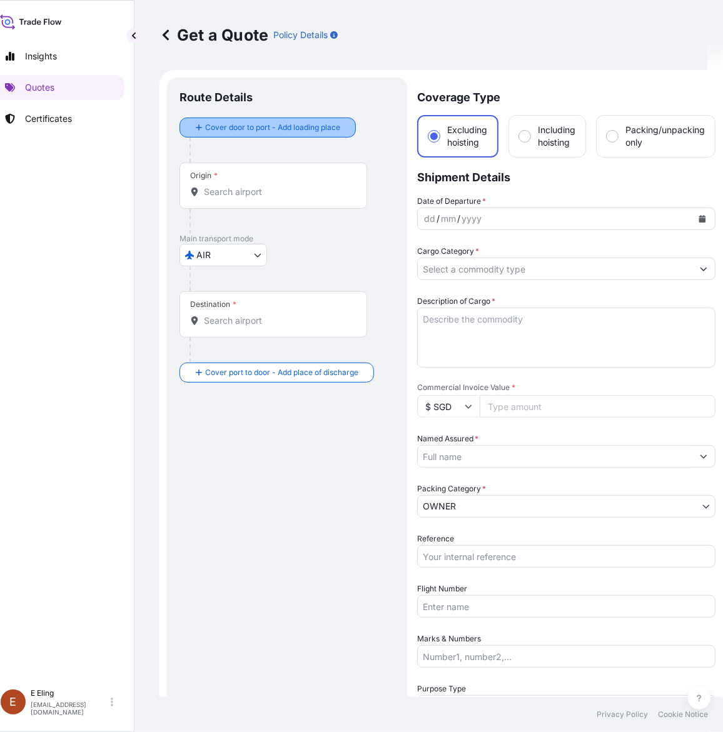
scroll to position [20, 0]
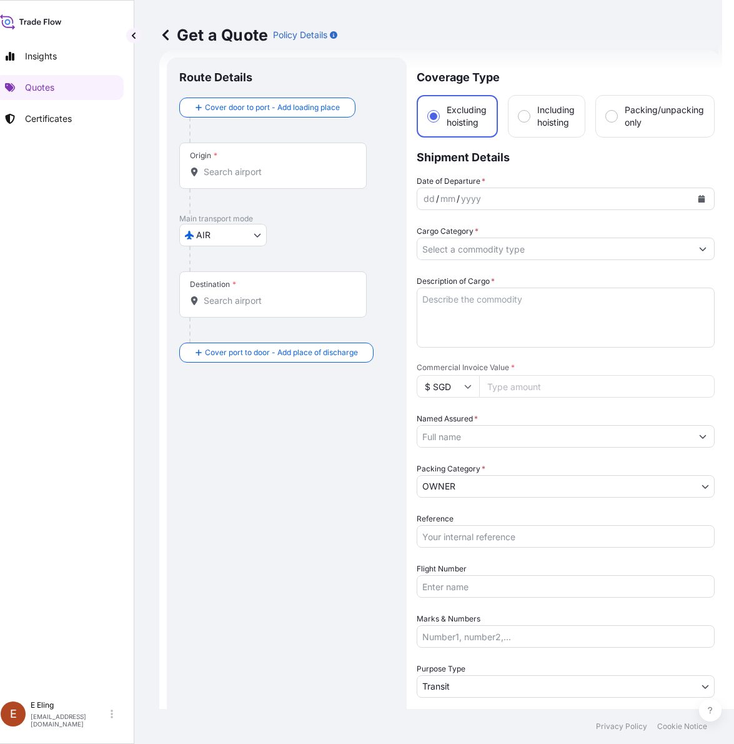
click at [250, 239] on body "Insights Quotes Certificates [PERSON_NAME] [EMAIL_ADDRESS][DOMAIN_NAME] Get a Q…" at bounding box center [351, 372] width 734 height 744
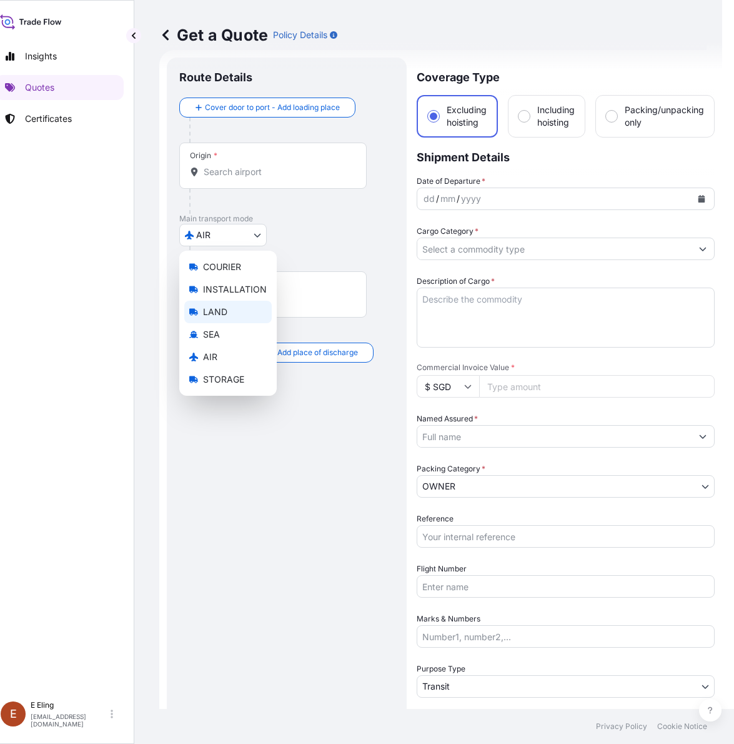
click at [241, 313] on div "LAND" at bounding box center [228, 312] width 88 height 23
select select "LAND"
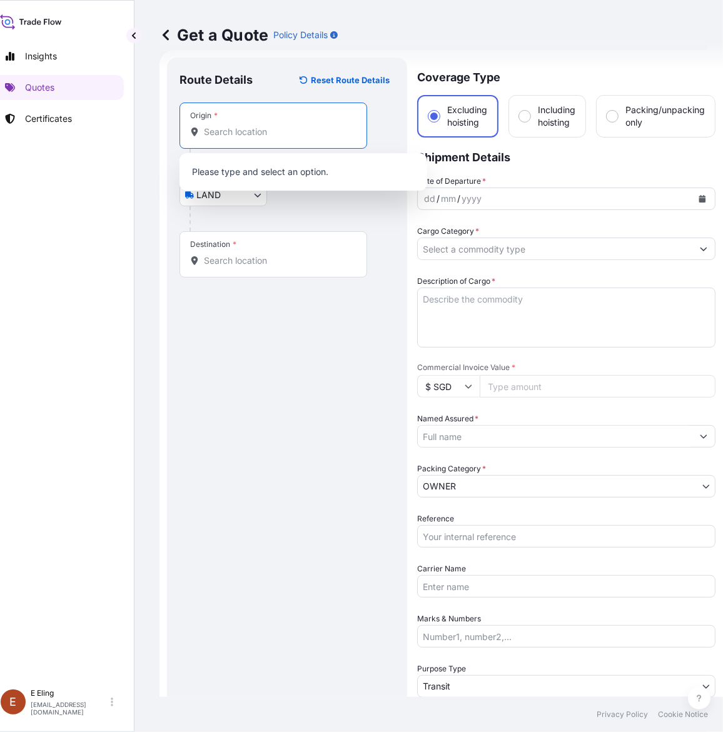
click at [226, 133] on input "Origin *" at bounding box center [278, 132] width 148 height 13
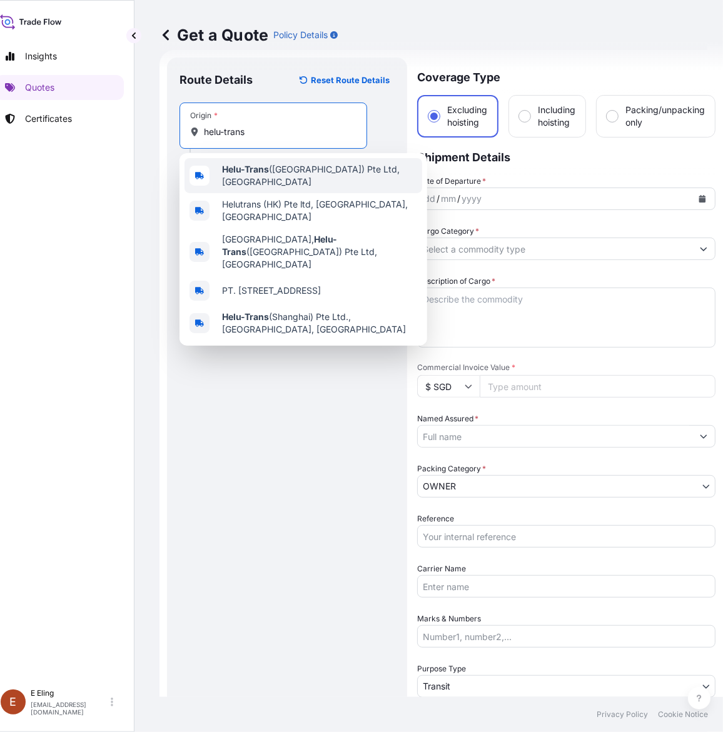
click at [258, 169] on b "Helu-Trans" at bounding box center [245, 169] width 47 height 11
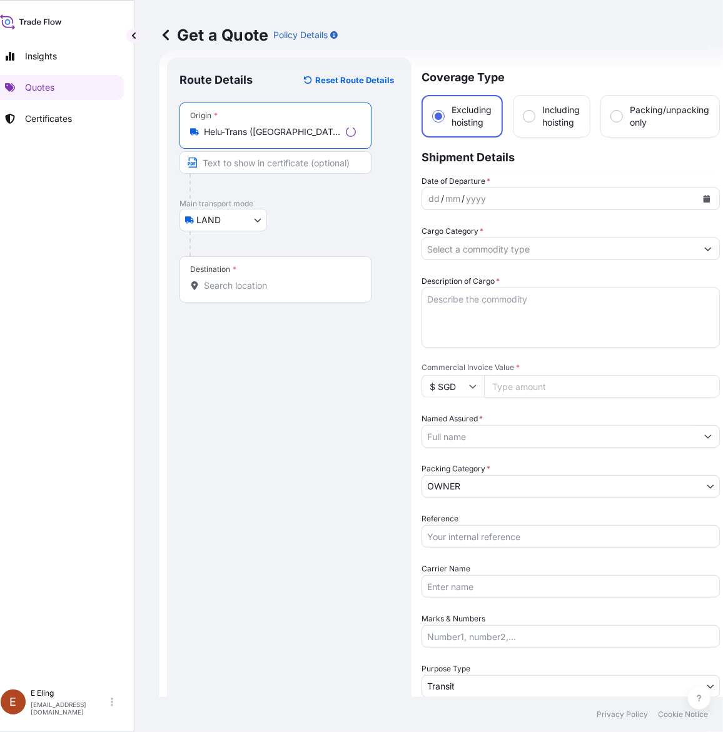
type input "Helu-Trans ([GEOGRAPHIC_DATA]) Pte Ltd, [GEOGRAPHIC_DATA]"
click at [251, 275] on div "Destination *" at bounding box center [275, 279] width 192 height 46
click at [251, 279] on input "Destination *" at bounding box center [280, 285] width 152 height 13
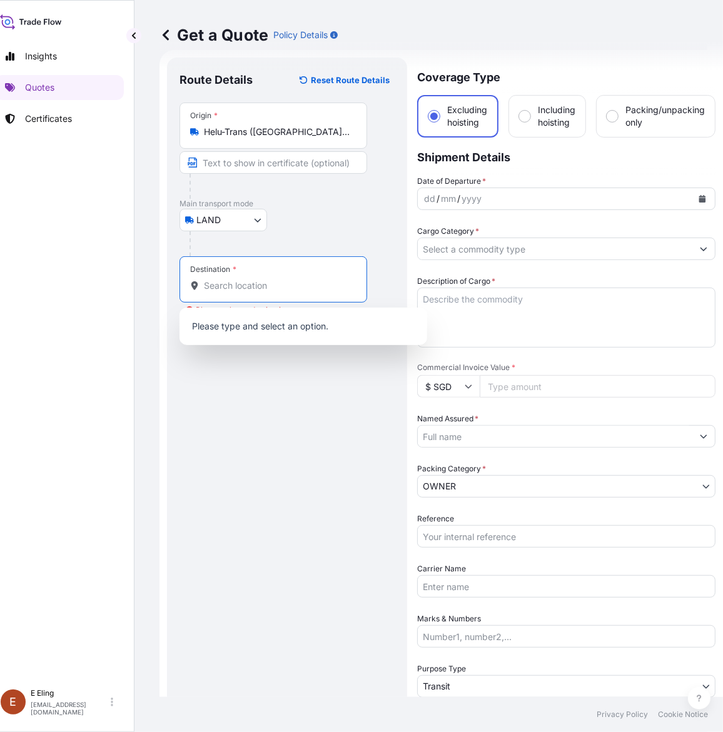
click at [236, 283] on input "Destination * Please select a destination" at bounding box center [278, 285] width 148 height 13
paste input "[STREET_ADDRESS]"
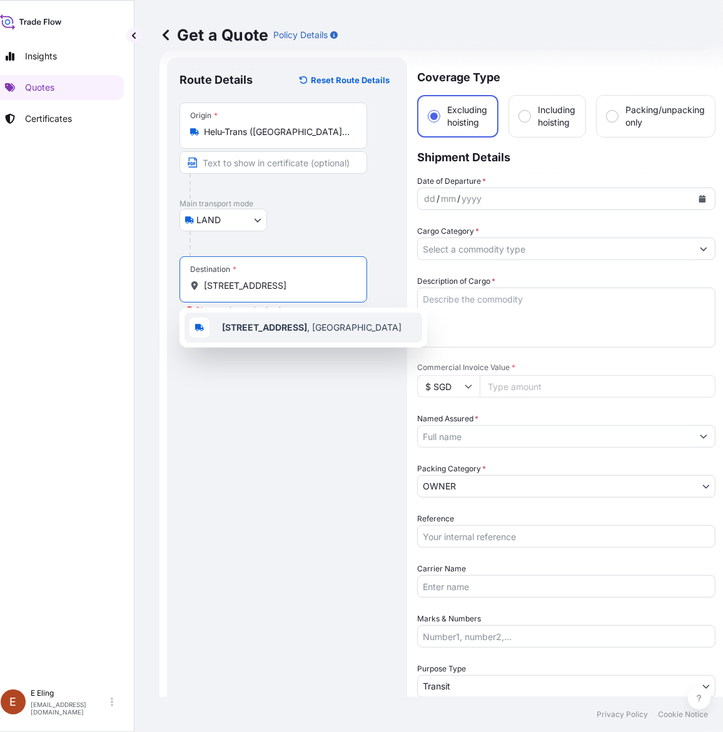
click at [288, 331] on span "[STREET_ADDRESS]" at bounding box center [311, 327] width 179 height 13
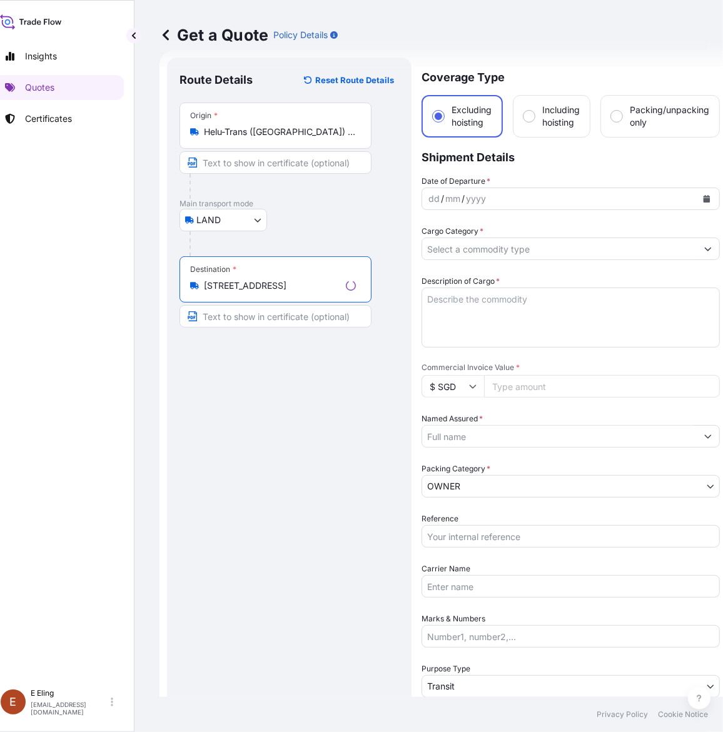
type input "[STREET_ADDRESS]"
click at [703, 201] on icon "Calendar" at bounding box center [706, 199] width 7 height 8
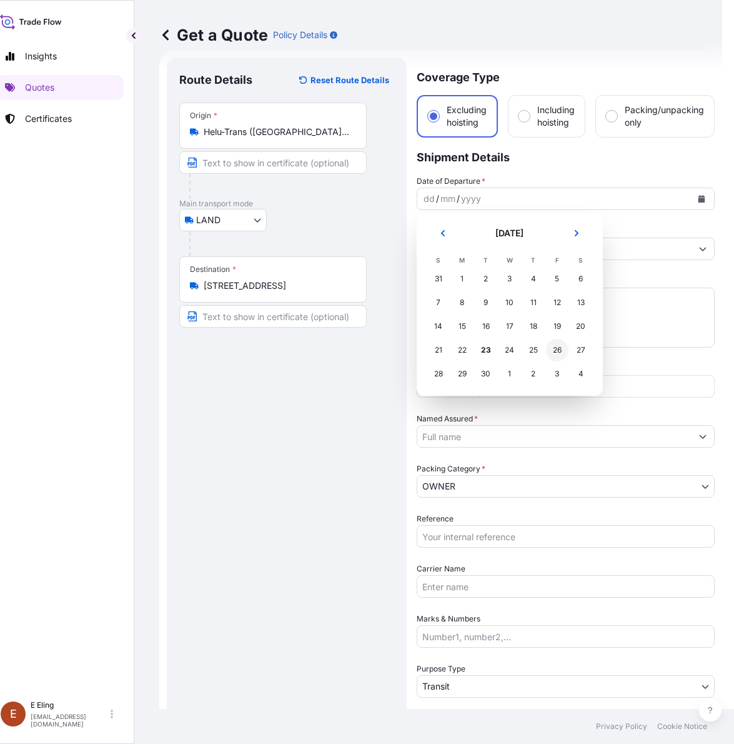
click at [548, 348] on div "26" at bounding box center [557, 350] width 23 height 23
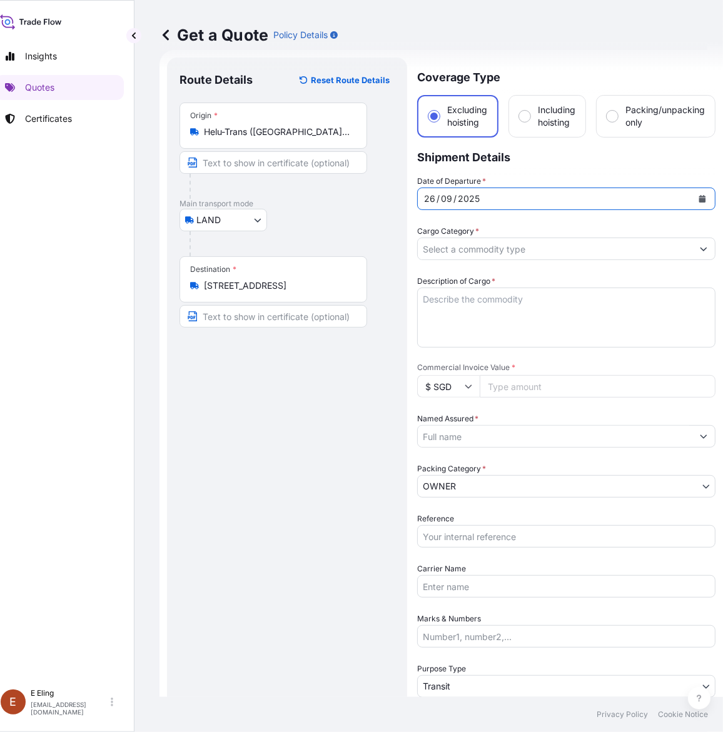
click at [469, 247] on input "Cargo Category *" at bounding box center [555, 249] width 274 height 23
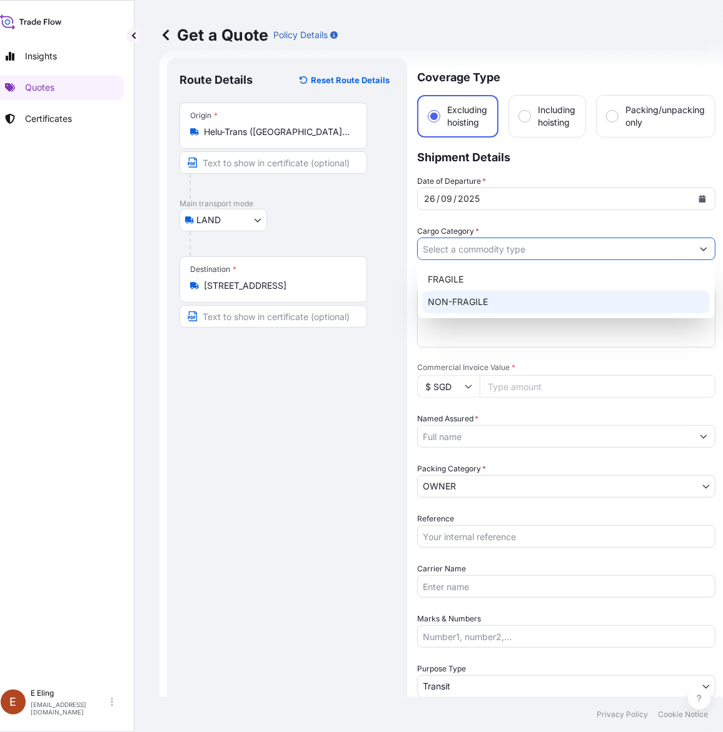
click at [473, 300] on div "NON-FRAGILE" at bounding box center [566, 302] width 287 height 23
type input "NON-FRAGILE"
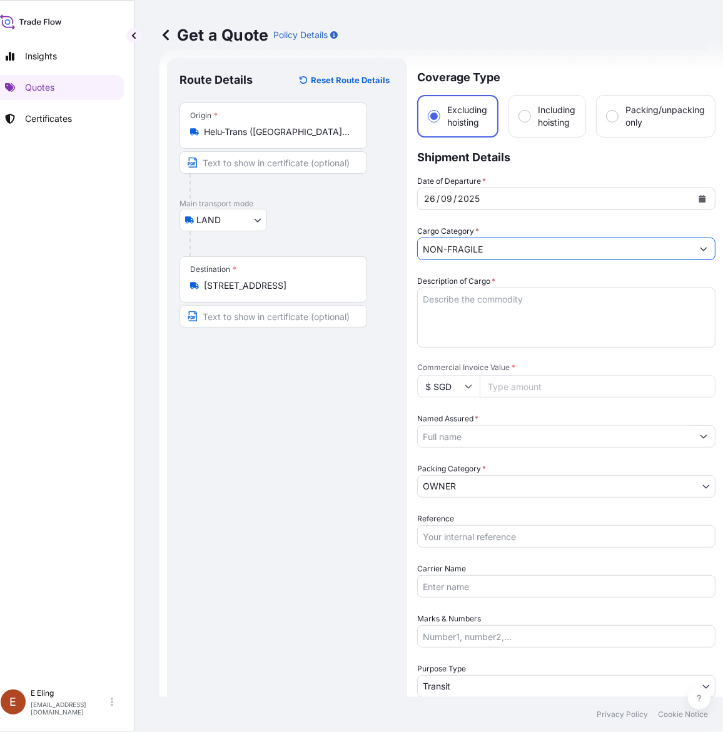
click at [463, 288] on textarea "Description of Cargo *" at bounding box center [566, 318] width 298 height 60
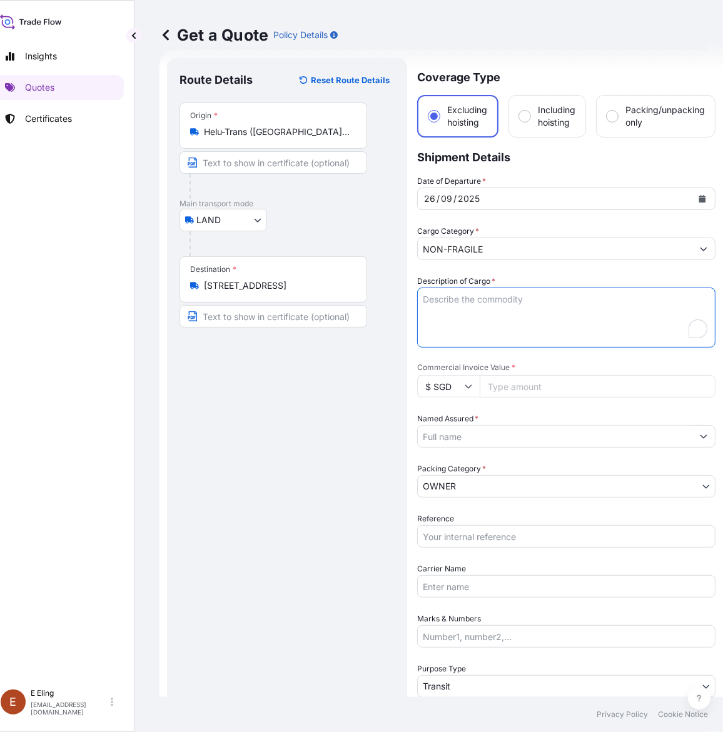
click at [480, 291] on textarea "Description of Cargo *" at bounding box center [566, 318] width 298 height 60
type textarea "i"
click at [558, 307] on textarea "Inland Transit with Installation" at bounding box center [566, 318] width 298 height 60
click at [556, 310] on textarea "Inland Transit with Installation" at bounding box center [566, 318] width 298 height 60
click at [421, 328] on textarea "Inland Transit with Installation Item:" at bounding box center [566, 318] width 298 height 60
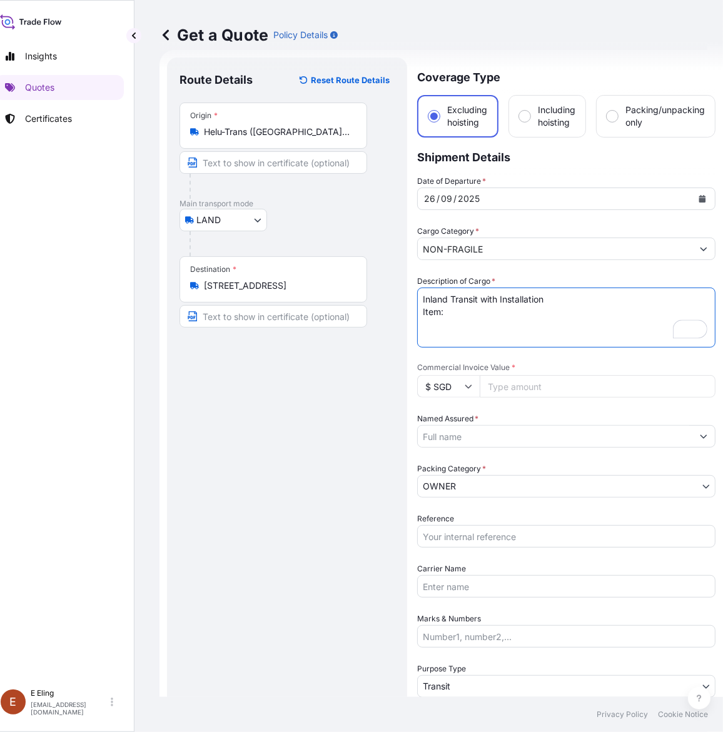
paste textarea "[PERSON_NAME] b.1974 Reaching For The Stars (III) bronze 188 by 40 by 78 cm. 74…"
click at [438, 329] on textarea "Inland Transit with Installation Item: [PERSON_NAME] b.1974 Reaching For The St…" at bounding box center [566, 318] width 298 height 60
click at [433, 310] on textarea "Inland Transit with Installation Item: [PERSON_NAME] b.1974 Reaching For The St…" at bounding box center [566, 318] width 298 height 60
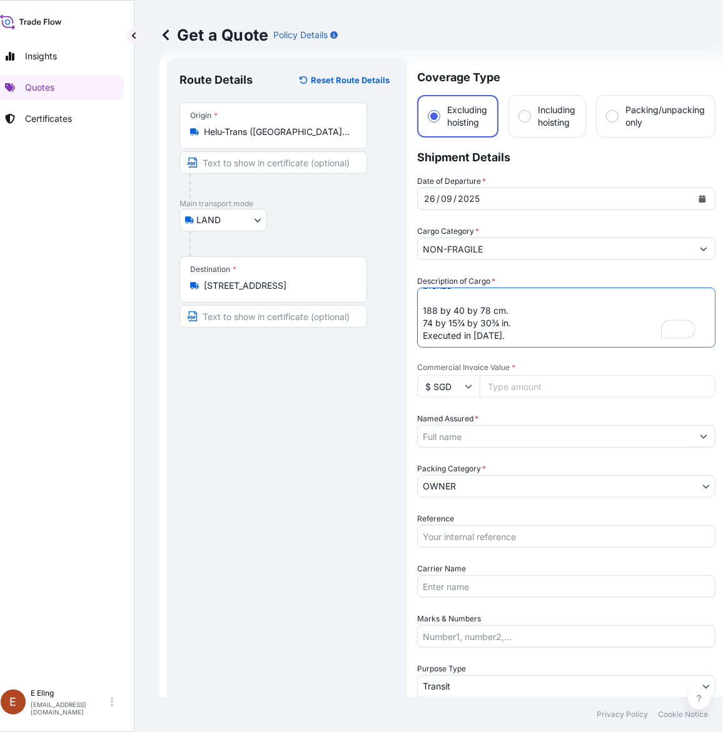
scroll to position [101, 0]
click at [432, 298] on textarea "Inland Transit with Installation Item: [PERSON_NAME] b.1974 Reaching For The St…" at bounding box center [566, 318] width 298 height 60
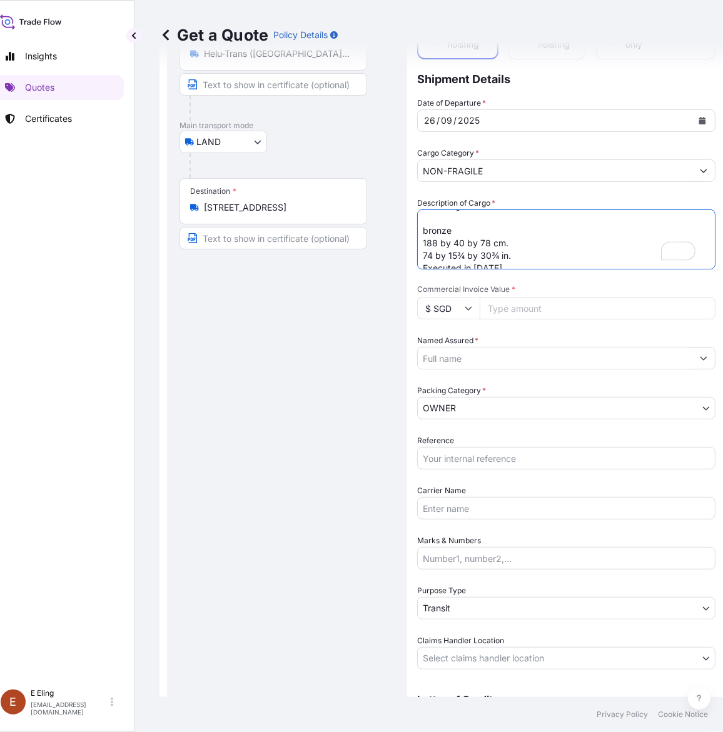
click at [430, 222] on textarea "Inland Transit with Installation Item: [PERSON_NAME] b.1974 Reaching For The St…" at bounding box center [566, 239] width 298 height 60
click at [516, 254] on textarea "Inland Transit with Installation Item: [PERSON_NAME] b.1974 Reaching For The St…" at bounding box center [566, 239] width 298 height 60
type textarea "Inland Transit with Installation Item: [PERSON_NAME] b.1974 Reaching For The St…"
click at [536, 299] on input "Commercial Invoice Value *" at bounding box center [597, 308] width 236 height 23
paste input "39900.00"
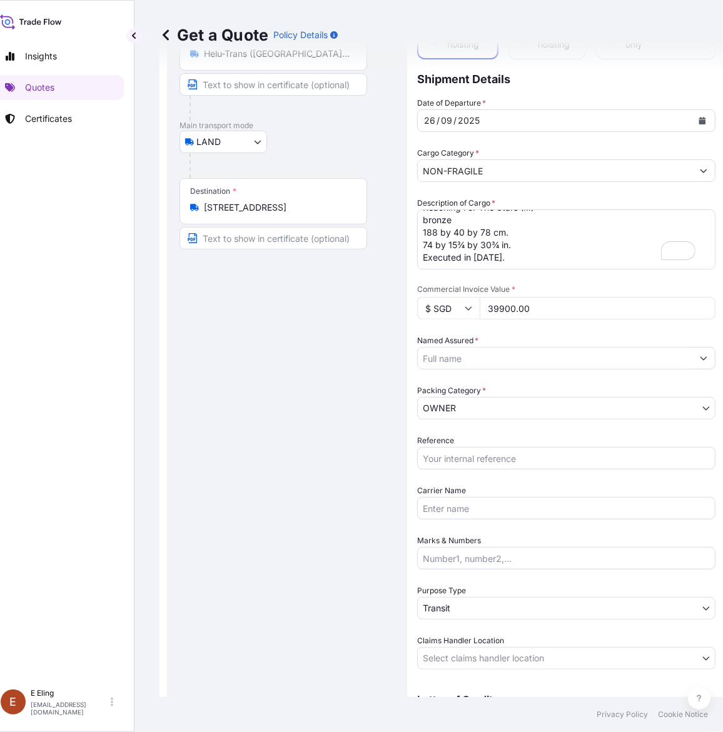
type input "39900.00"
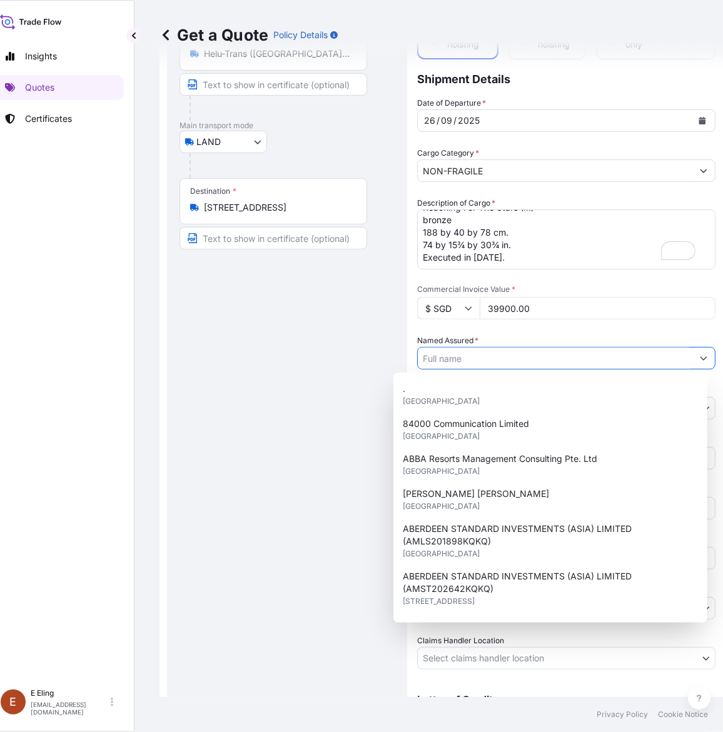
click at [498, 357] on input "Named Assured *" at bounding box center [555, 358] width 274 height 23
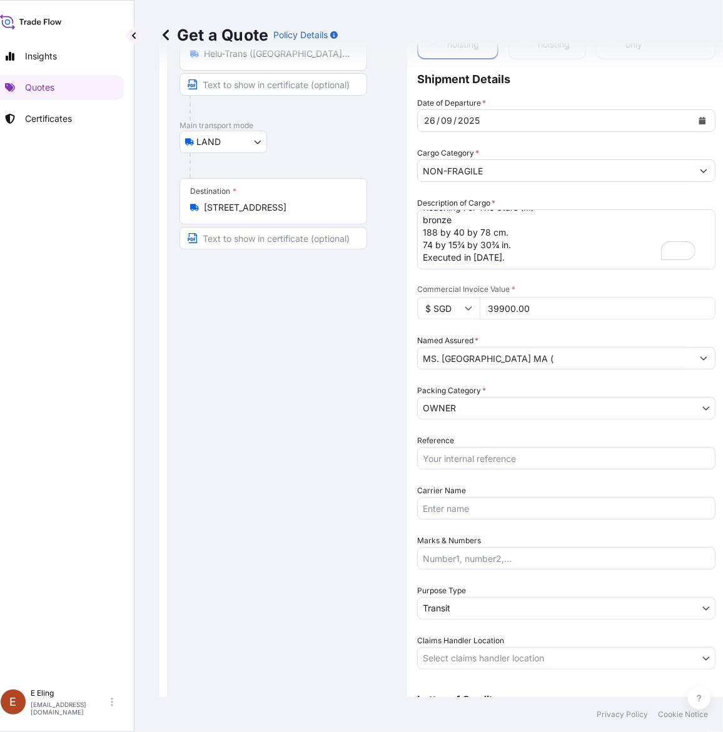
click at [564, 343] on div "Named Assured * MS. [GEOGRAPHIC_DATA] MA (" at bounding box center [566, 351] width 298 height 35
click at [560, 350] on input "MS. [GEOGRAPHIC_DATA] MA (" at bounding box center [555, 358] width 274 height 23
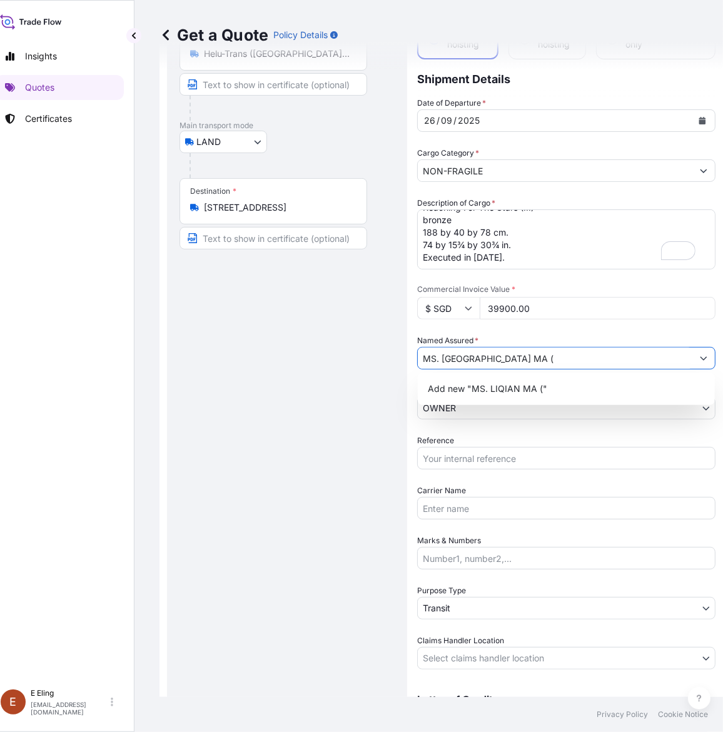
paste input "AMPR253302KTJS-11"
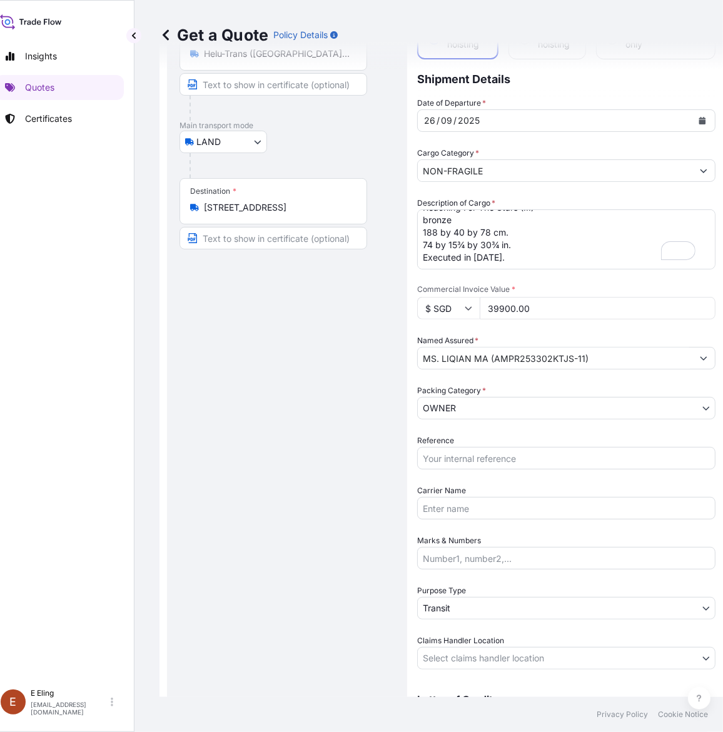
click at [438, 359] on input "MS. LIQIAN MA (AMPR253302KTJS-11)" at bounding box center [555, 358] width 274 height 23
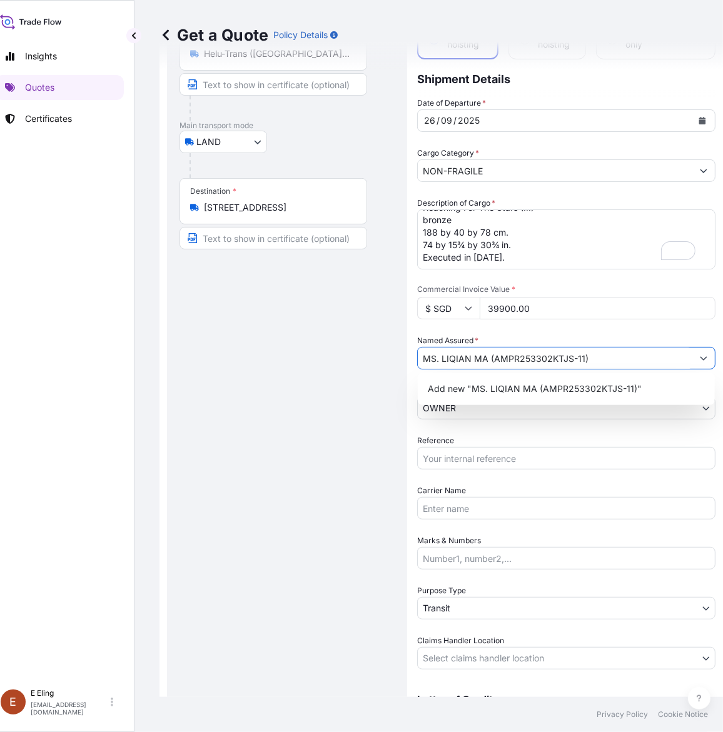
click at [434, 358] on input "MS. LIQIAN MA (AMPR253302KTJS-11)" at bounding box center [555, 358] width 274 height 23
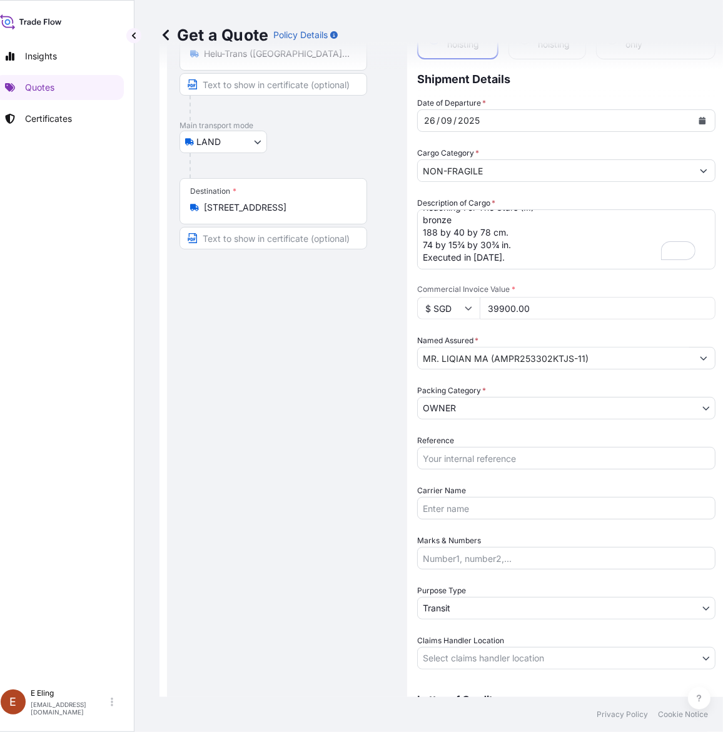
drag, startPoint x: 285, startPoint y: 569, endPoint x: 319, endPoint y: 521, distance: 59.1
click at [285, 569] on div "Route Details Reset Route Details Place of loading Road / [GEOGRAPHIC_DATA] / I…" at bounding box center [286, 371] width 215 height 758
click at [423, 360] on input "MR. LIQIAN MA (AMPR253302KTJS-11)" at bounding box center [555, 358] width 274 height 23
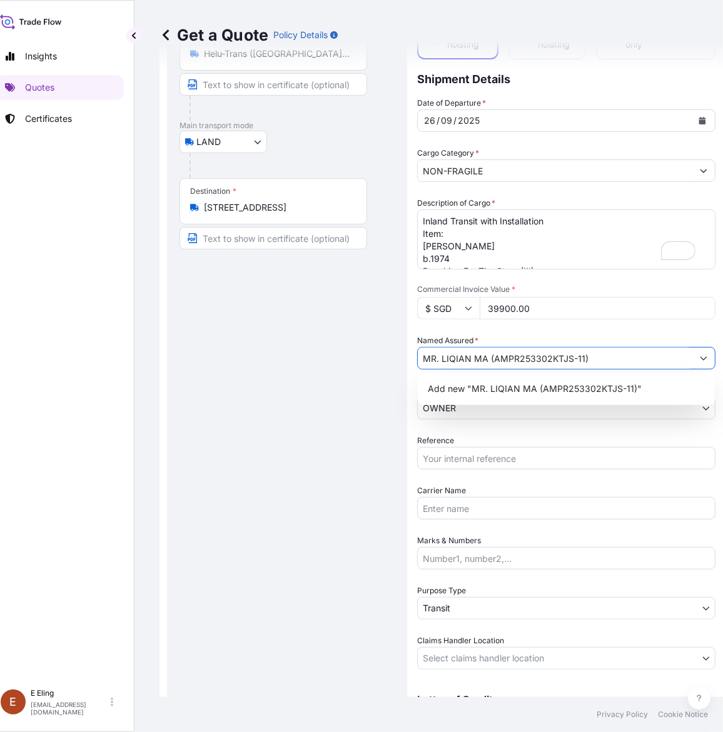
click at [434, 355] on input "MR. LIQIAN MA (AMPR253302KTJS-11)" at bounding box center [555, 358] width 274 height 23
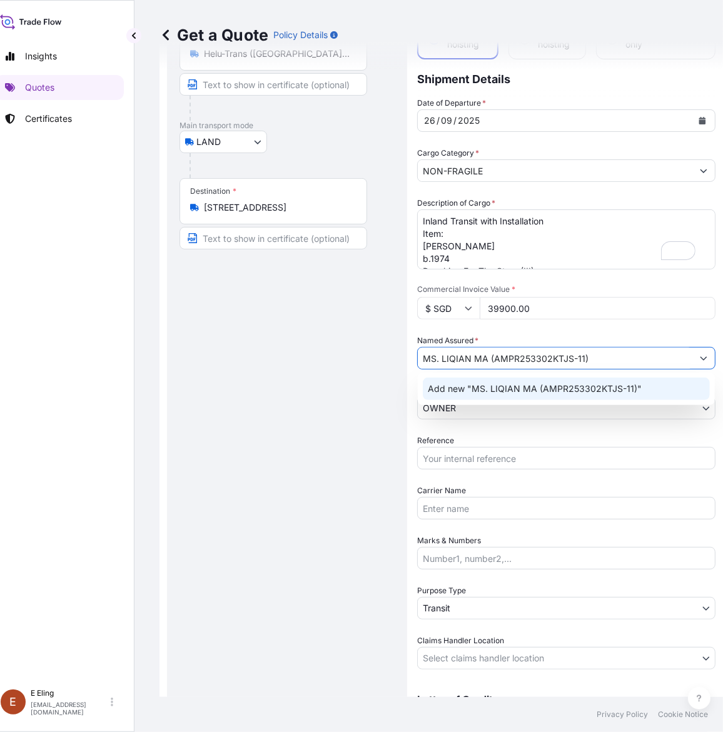
type input "MS. LIQIAN MA (AMPR253302KTJS-11)"
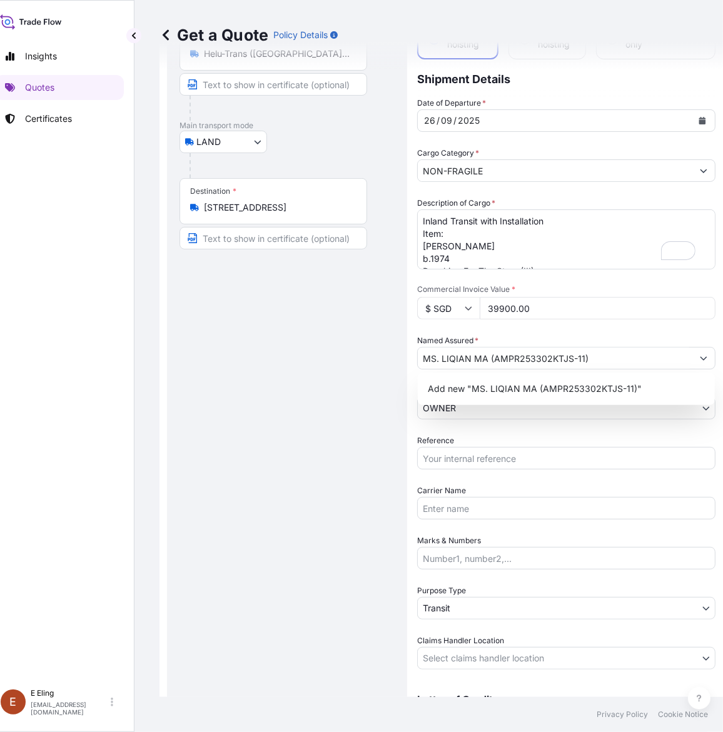
click at [292, 410] on div "Route Details Reset Route Details Place of loading Road / [GEOGRAPHIC_DATA] / I…" at bounding box center [286, 371] width 215 height 758
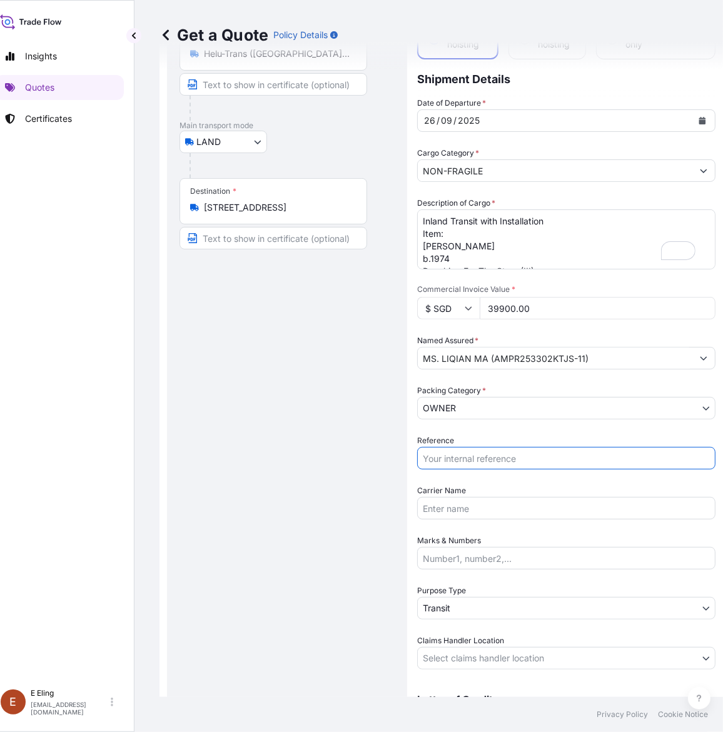
click at [483, 464] on input "Reference" at bounding box center [566, 458] width 298 height 23
paste input "[PERSON_NAME]"
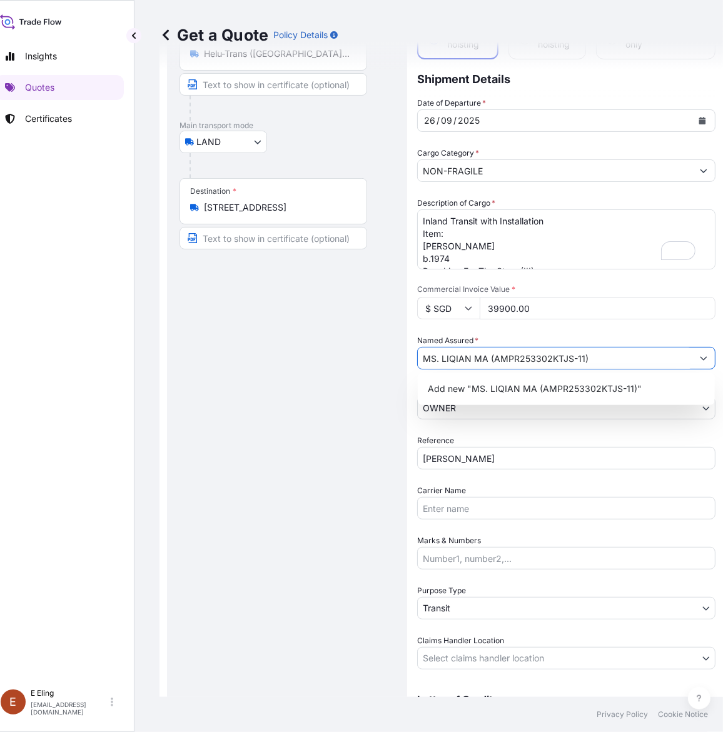
drag, startPoint x: 492, startPoint y: 356, endPoint x: 583, endPoint y: 363, distance: 90.9
click at [583, 363] on input "MS. LIQIAN MA (AMPR253302KTJS-11)" at bounding box center [555, 358] width 274 height 23
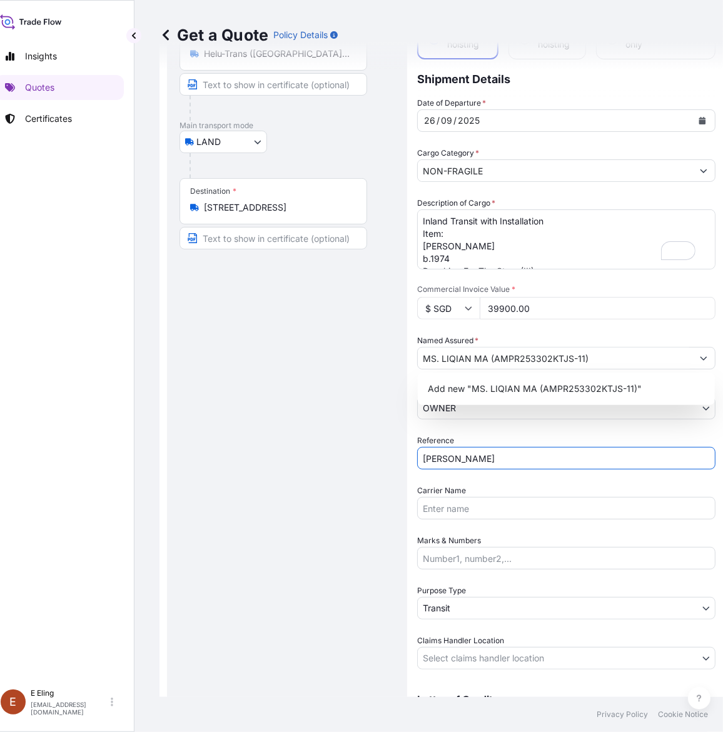
drag, startPoint x: 501, startPoint y: 463, endPoint x: 319, endPoint y: 463, distance: 181.3
click at [319, 463] on form "Route Details Reset Route Details Place of loading Road / Inland Road / Inland …" at bounding box center [440, 371] width 563 height 798
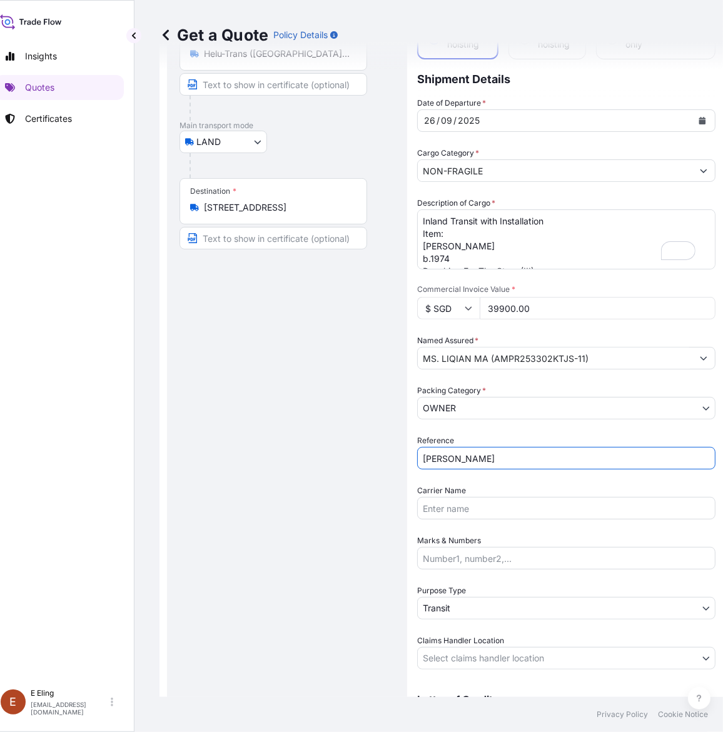
paste input "AMPR253302KTJS-11"
type input "AMPR253302KTJS-11"
click at [469, 656] on body "1 option available. Insights Quotes Certificates [PERSON_NAME] [EMAIL_ADDRESS][…" at bounding box center [345, 366] width 723 height 732
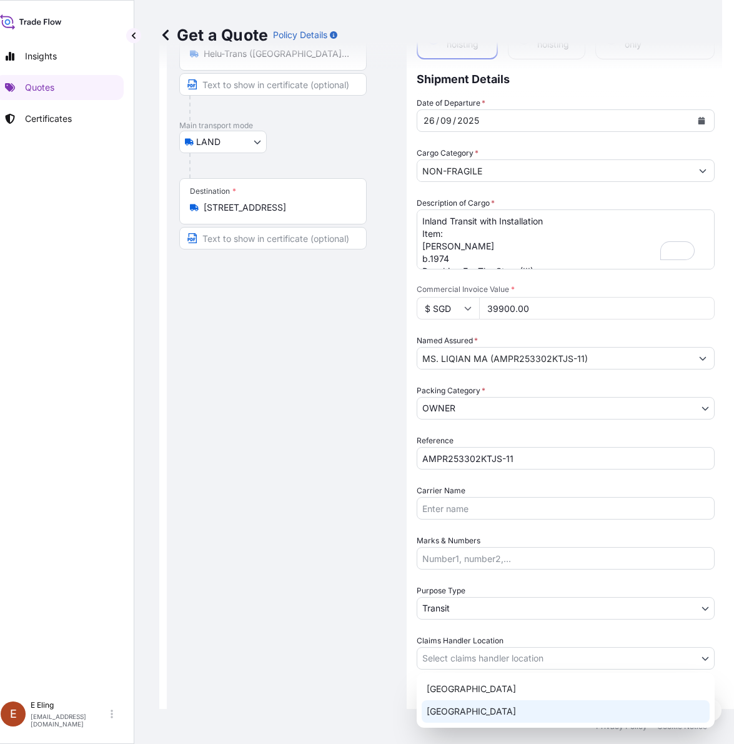
click at [464, 714] on div "[GEOGRAPHIC_DATA]" at bounding box center [566, 711] width 288 height 23
select select "[GEOGRAPHIC_DATA]"
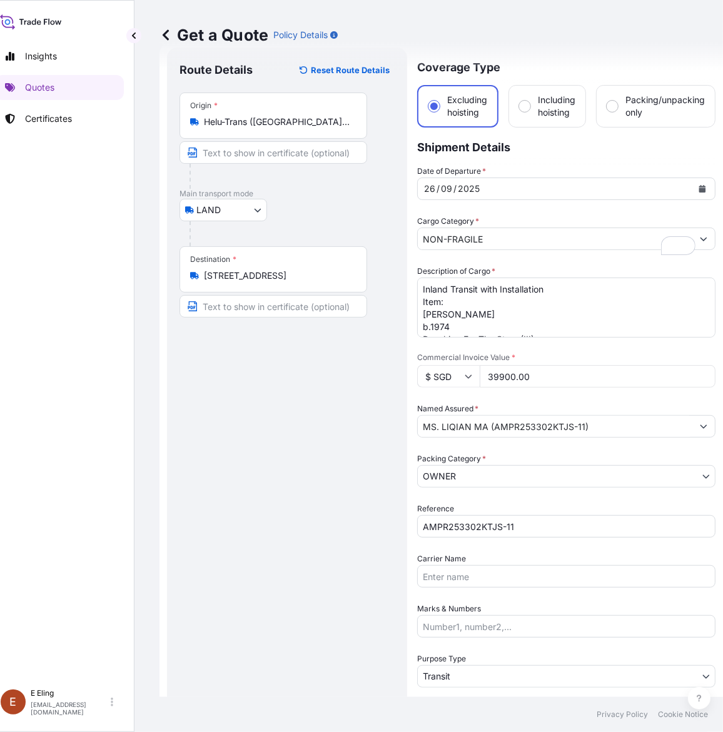
scroll to position [30, 0]
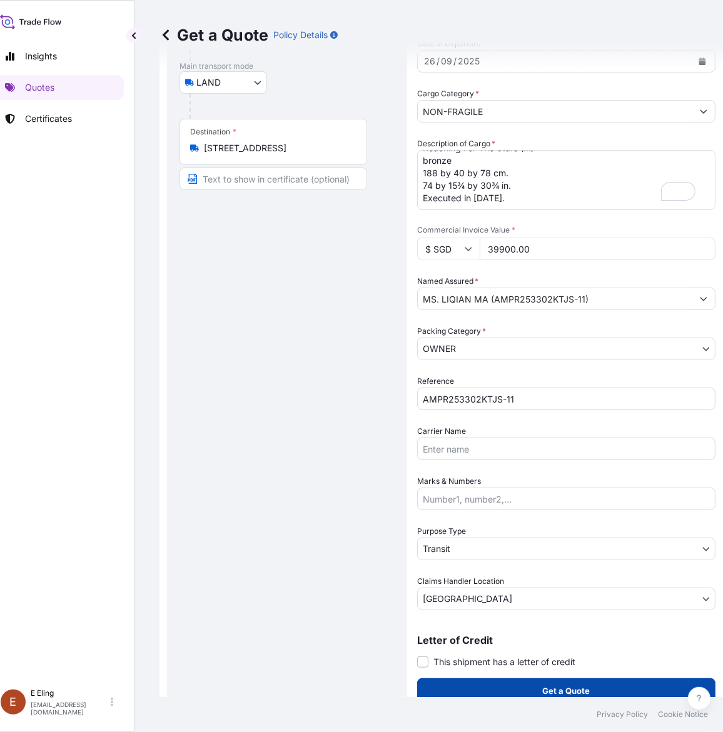
click at [566, 691] on p "Get a Quote" at bounding box center [567, 690] width 48 height 13
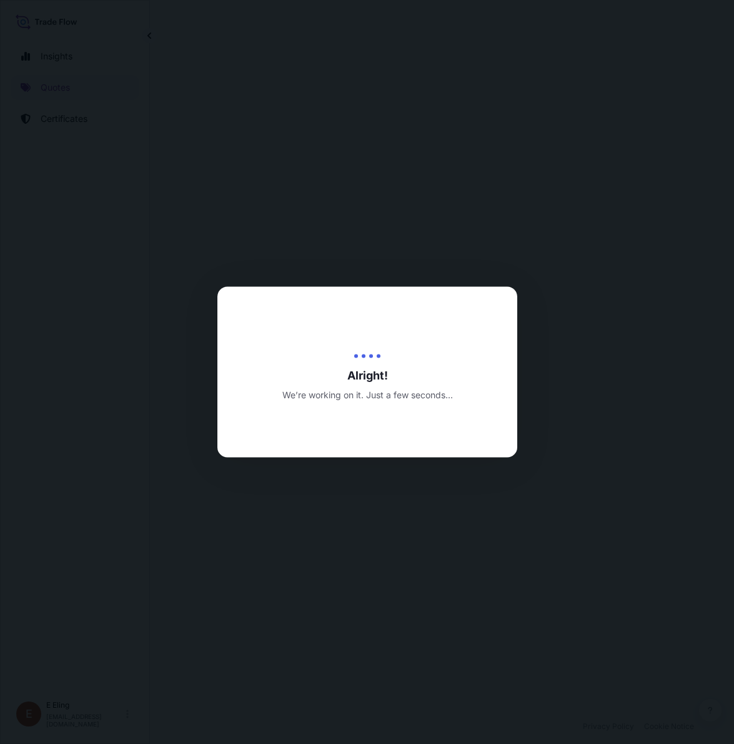
select select "LAND"
select select "Transit"
select select "[GEOGRAPHIC_DATA]"
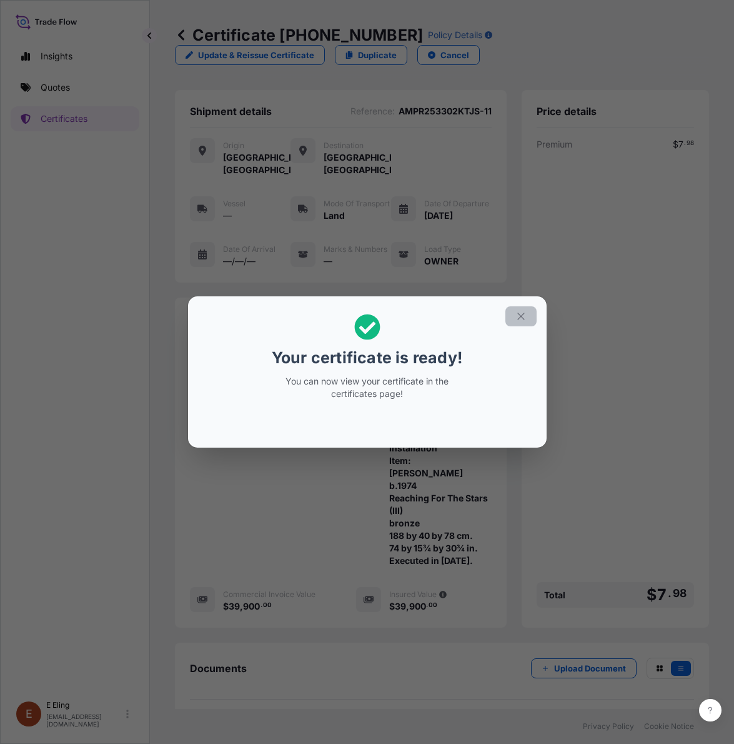
click at [526, 313] on button "button" at bounding box center [521, 316] width 31 height 20
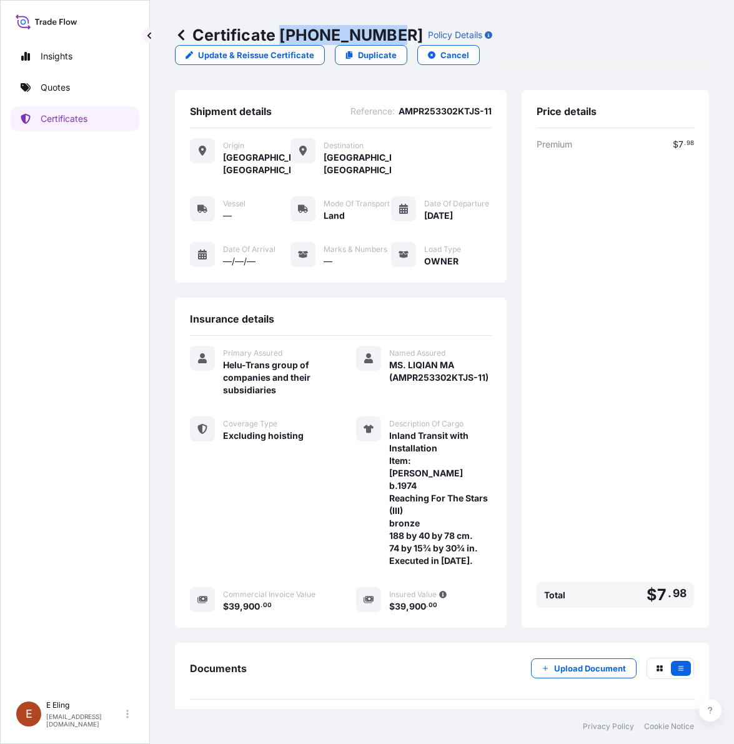
drag, startPoint x: 283, startPoint y: 38, endPoint x: 388, endPoint y: 38, distance: 105.0
click at [388, 38] on p "Certificate [PHONE_NUMBER]" at bounding box center [299, 35] width 248 height 20
copy p "[PHONE_NUMBER]"
drag, startPoint x: 384, startPoint y: 373, endPoint x: 406, endPoint y: 398, distance: 33.2
click at [406, 384] on span "MS. LIQIAN MA (AMPR253302KTJS-11)" at bounding box center [440, 371] width 103 height 25
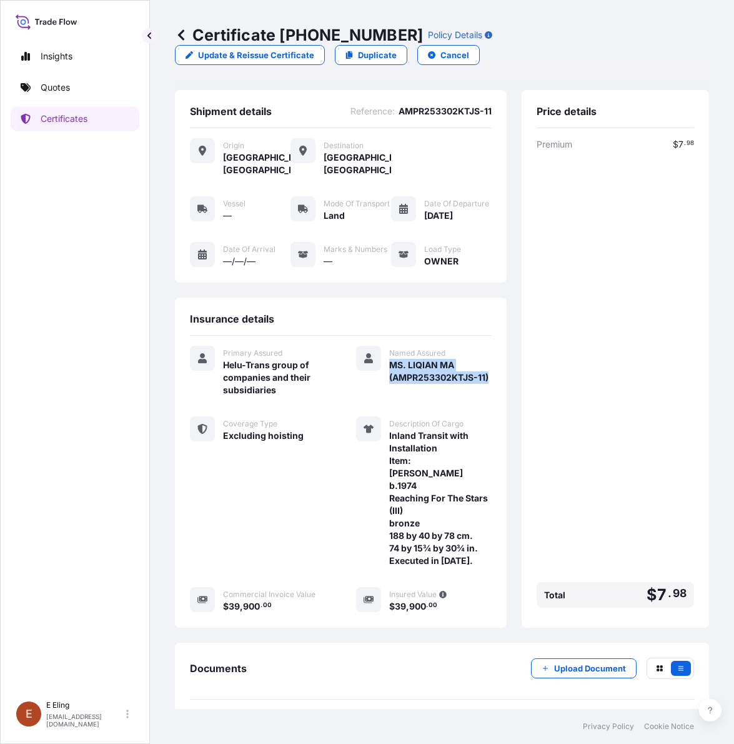
copy span "MS. LIQIAN MA (AMPR253302KTJS-11)"
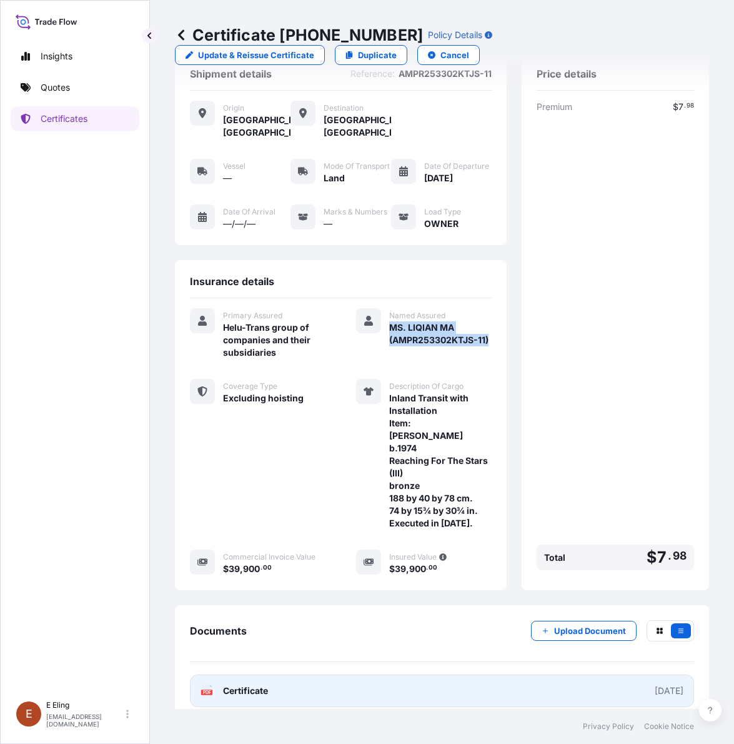
scroll to position [58, 0]
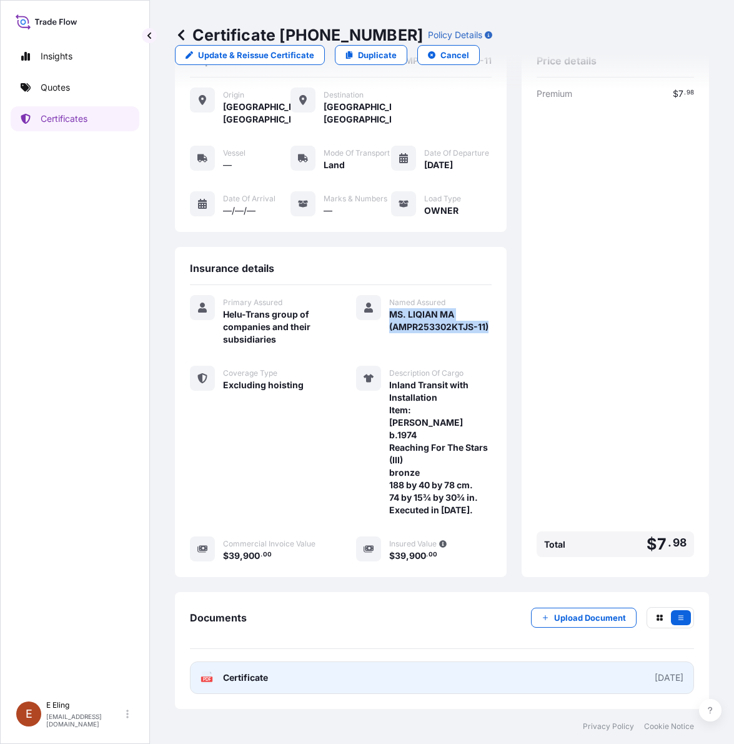
click at [398, 676] on link "PDF Certificate [DATE]" at bounding box center [442, 677] width 504 height 33
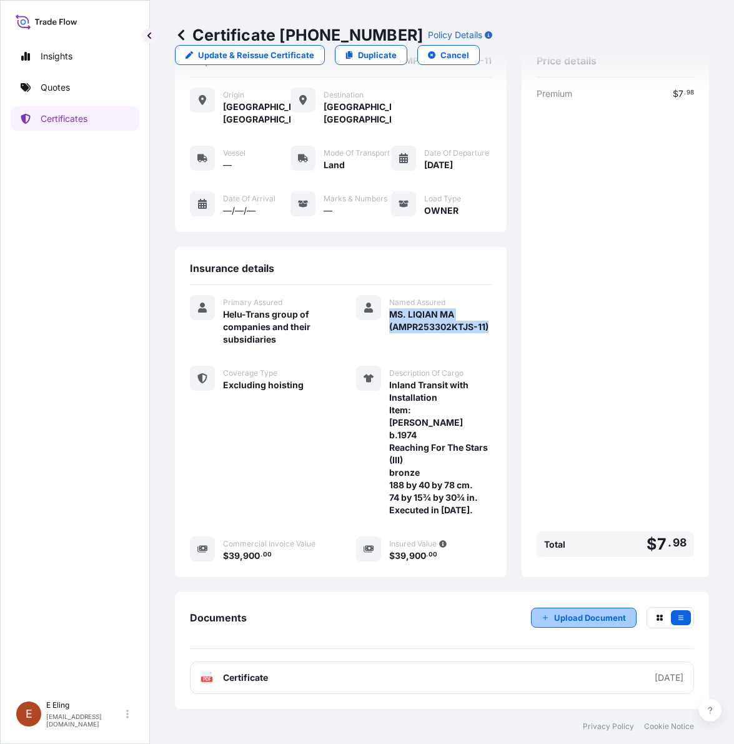
click at [580, 608] on button "Upload Document" at bounding box center [584, 618] width 106 height 20
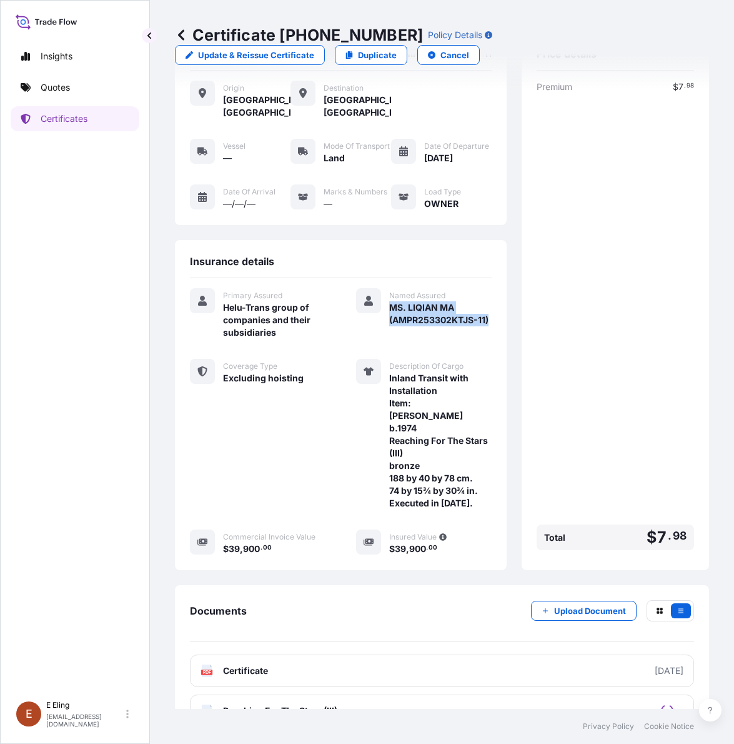
scroll to position [98, 0]
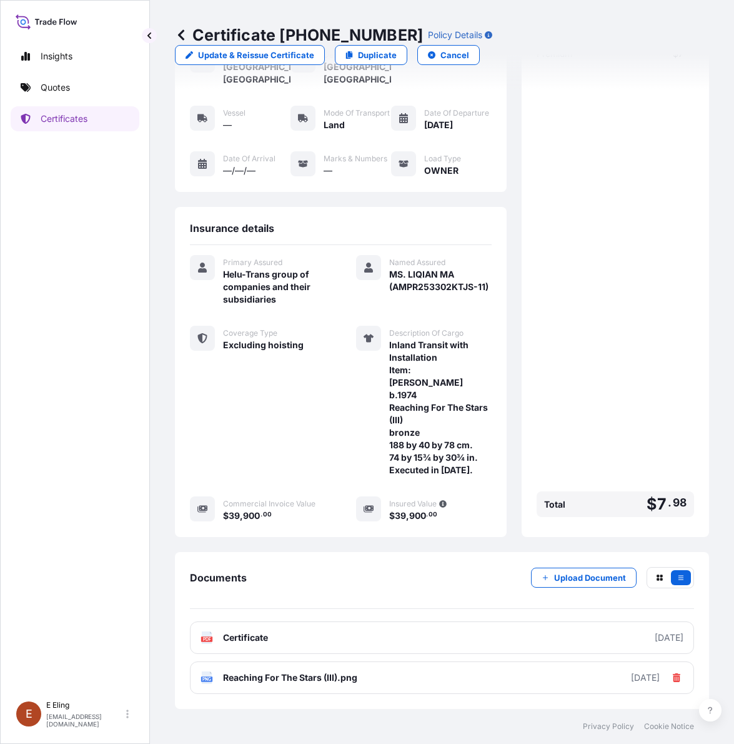
click at [255, 548] on div "Shipment details Reference : AMPR253302KTJS-11 Origin [GEOGRAPHIC_DATA], [GEOGR…" at bounding box center [442, 353] width 534 height 709
